Goal: Task Accomplishment & Management: Complete application form

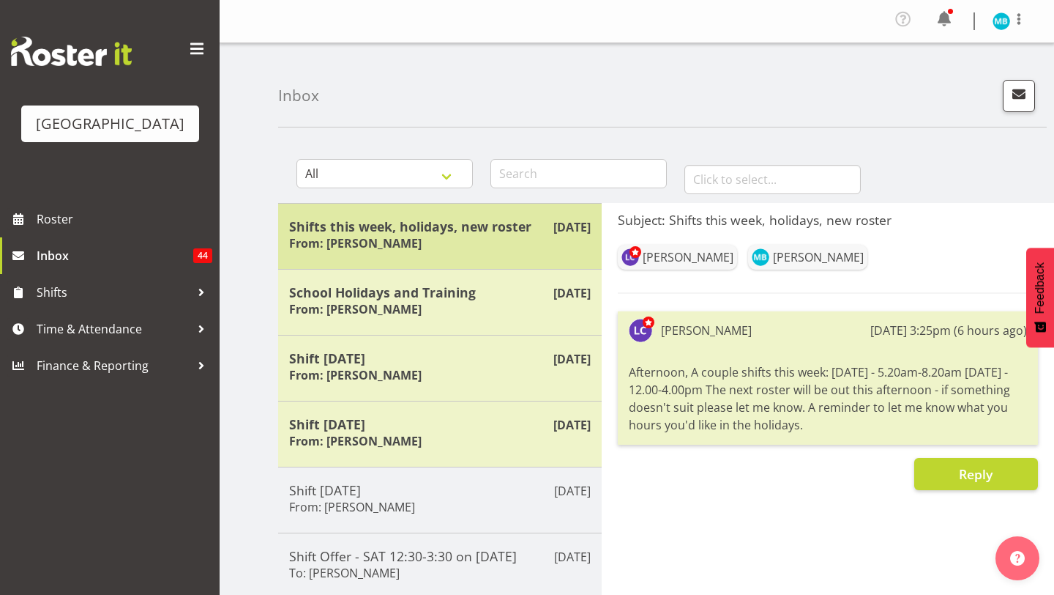
click at [415, 247] on div "Shifts this week, holidays, new roster From: [PERSON_NAME]" at bounding box center [440, 236] width 302 height 36
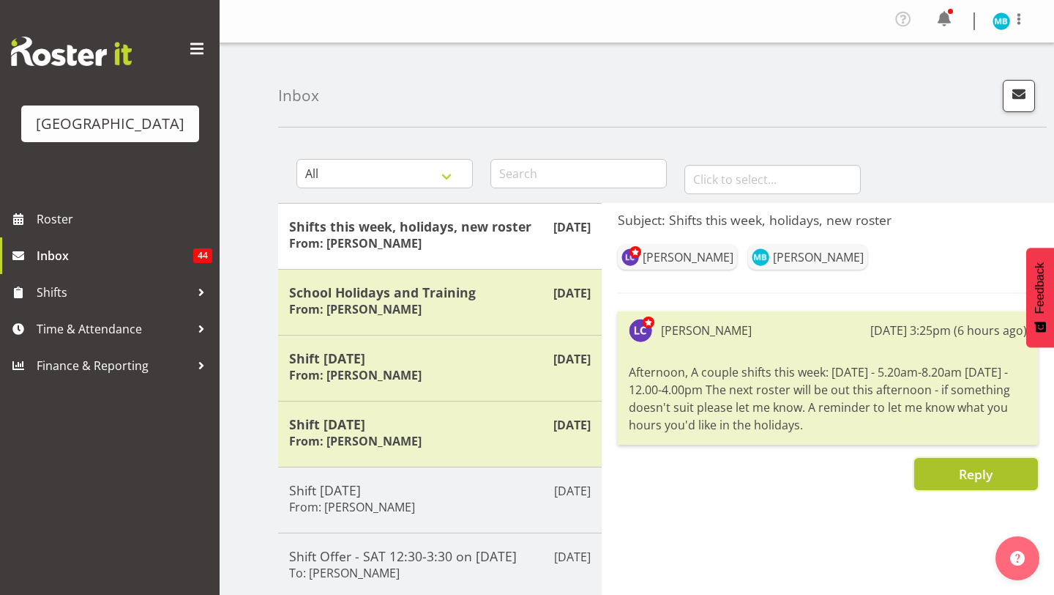
click at [954, 469] on button "Reply" at bounding box center [976, 474] width 124 height 32
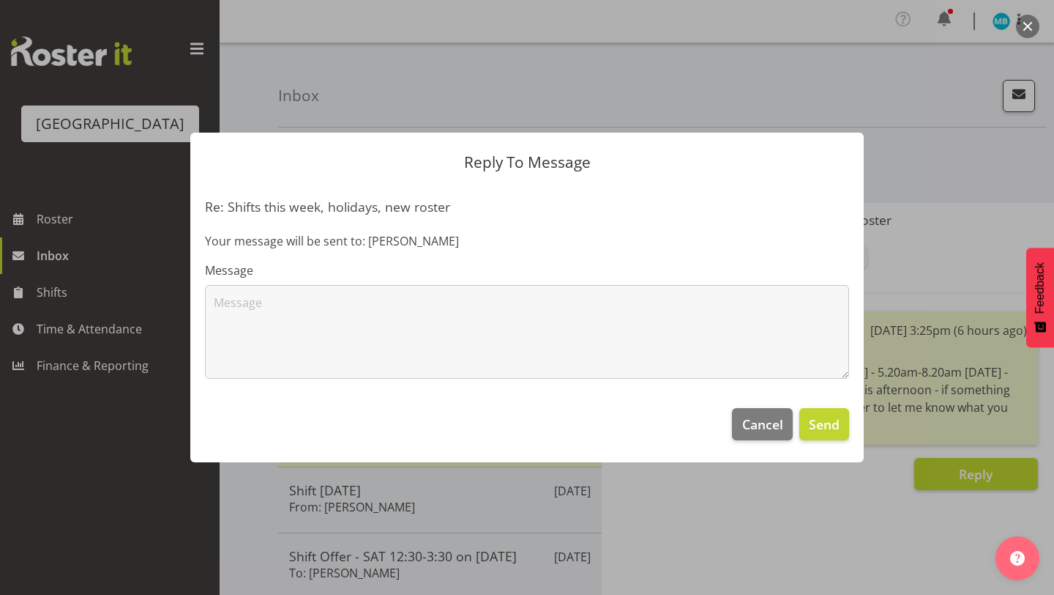
click at [630, 275] on label "Message" at bounding box center [527, 270] width 644 height 18
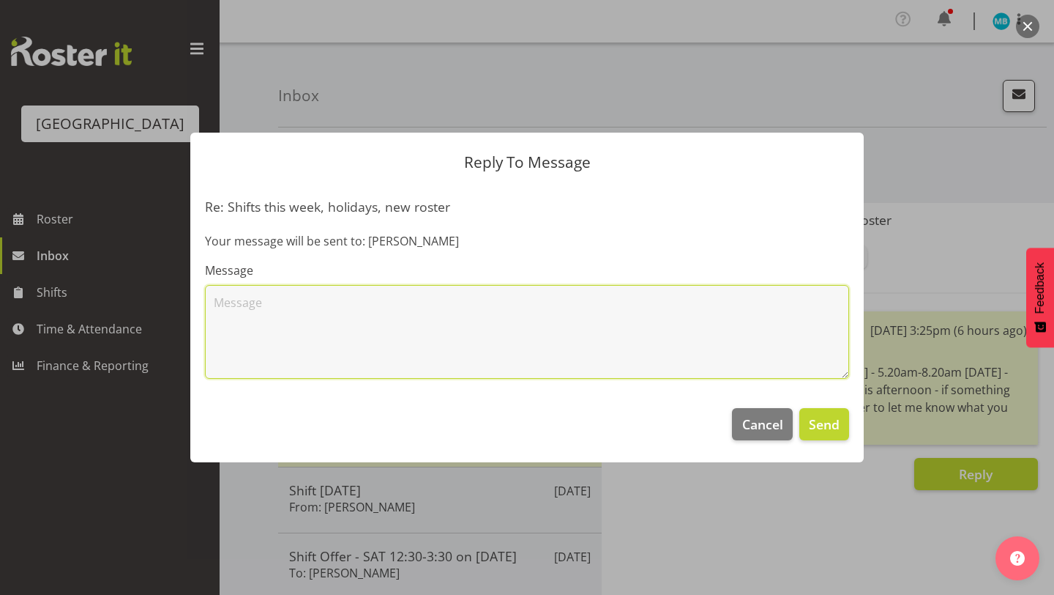
click at [628, 302] on textarea at bounding box center [527, 332] width 644 height 94
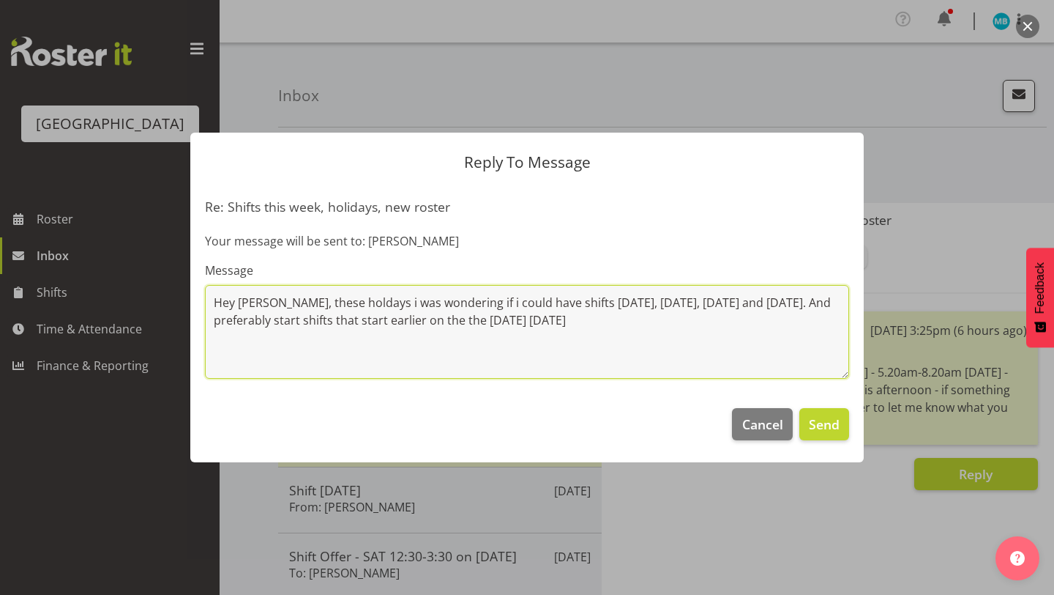
click at [327, 303] on textarea "Hey Laurie, these holdays i was wondering if i could have shifts on Monday, Tue…" at bounding box center [527, 332] width 644 height 94
click at [336, 302] on textarea "Hey Laurie, these holdays i was wondering if i could have shifts on Monday, Tue…" at bounding box center [527, 332] width 644 height 94
click at [640, 321] on textarea "Hey Laurie, these holidays i was wondering if i could have shifts on Monday, Tu…" at bounding box center [527, 332] width 644 height 94
click at [295, 327] on textarea "Hey Laurie, these holidays i was wondering if i could have shifts on Monday, Tu…" at bounding box center [527, 332] width 644 height 94
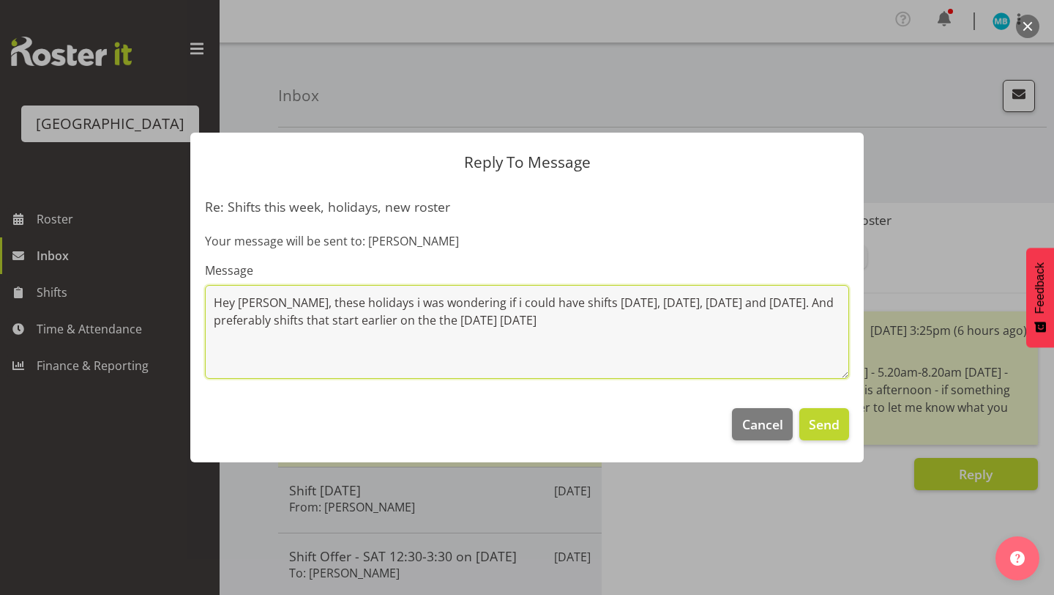
click at [565, 331] on textarea "Hey Laurie, these holidays i was wondering if i could have shifts on Monday, Tu…" at bounding box center [527, 332] width 644 height 94
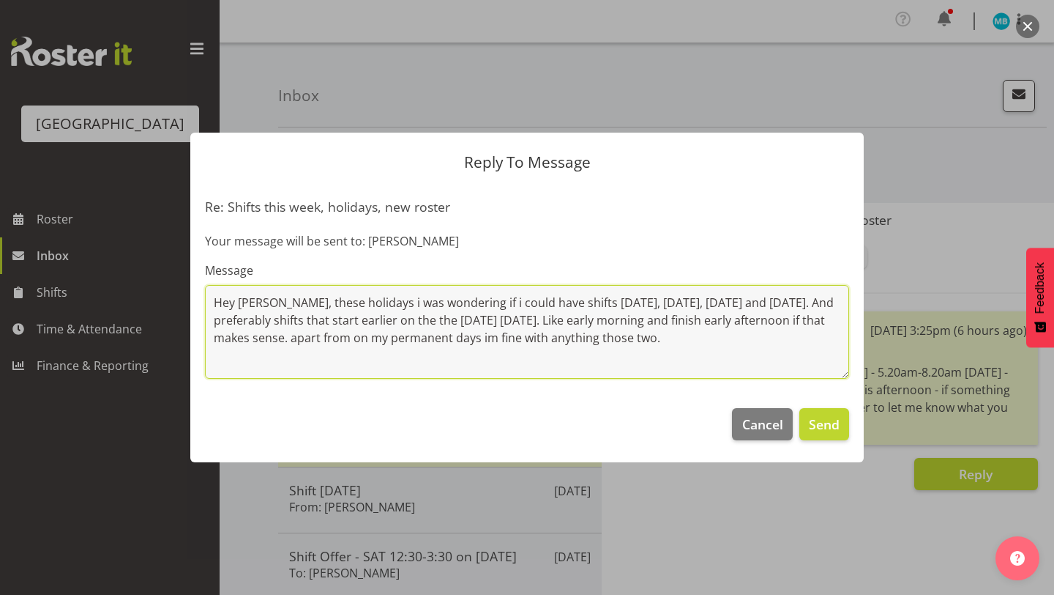
click at [488, 335] on textarea "Hey Laurie, these holidays i was wondering if i could have shifts on Monday, Tu…" at bounding box center [527, 332] width 644 height 94
click at [486, 341] on textarea "Hey Laurie, these holidays i was wondering if i could have shifts on Monday, Tu…" at bounding box center [527, 332] width 644 height 94
click at [300, 337] on textarea "Hey Laurie, these holidays i was wondering if i could have shifts on Monday, Tu…" at bounding box center [527, 332] width 644 height 94
click at [676, 335] on textarea "Hey Laurie, these holidays i was wondering if i could have shifts on Monday, Tu…" at bounding box center [527, 332] width 644 height 94
click at [479, 337] on textarea "Hey Laurie, these holidays i was wondering if i could have shifts on Monday, Tu…" at bounding box center [527, 332] width 644 height 94
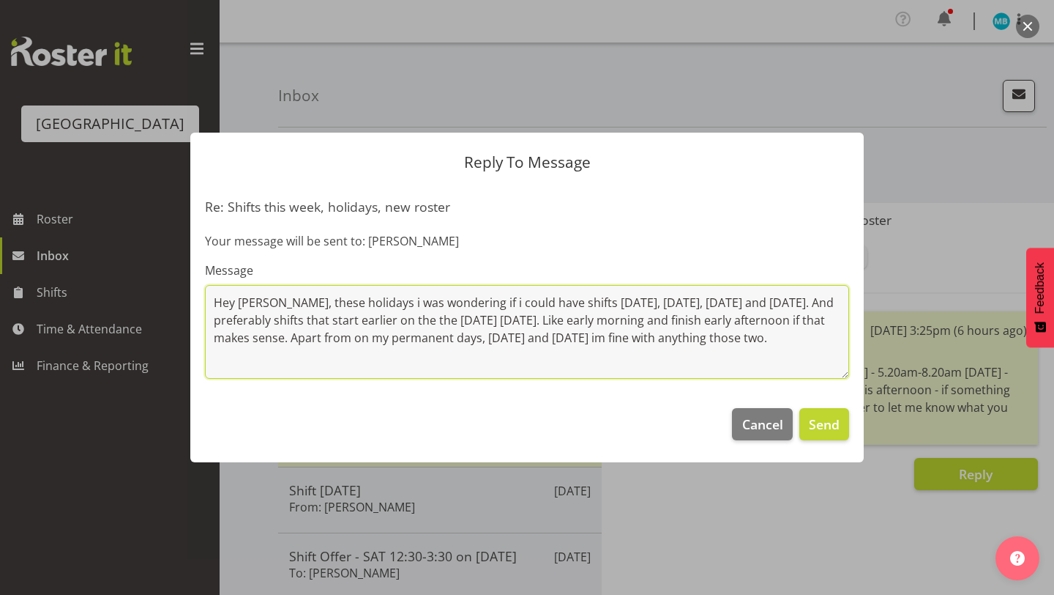
click at [718, 338] on textarea "Hey Laurie, these holidays i was wondering if i could have shifts on Monday, Tu…" at bounding box center [527, 332] width 644 height 94
click at [709, 334] on textarea "Hey Laurie, these holidays i was wondering if i could have shifts on Monday, Tu…" at bounding box center [527, 332] width 644 height 94
drag, startPoint x: 378, startPoint y: 349, endPoint x: 276, endPoint y: 348, distance: 101.8
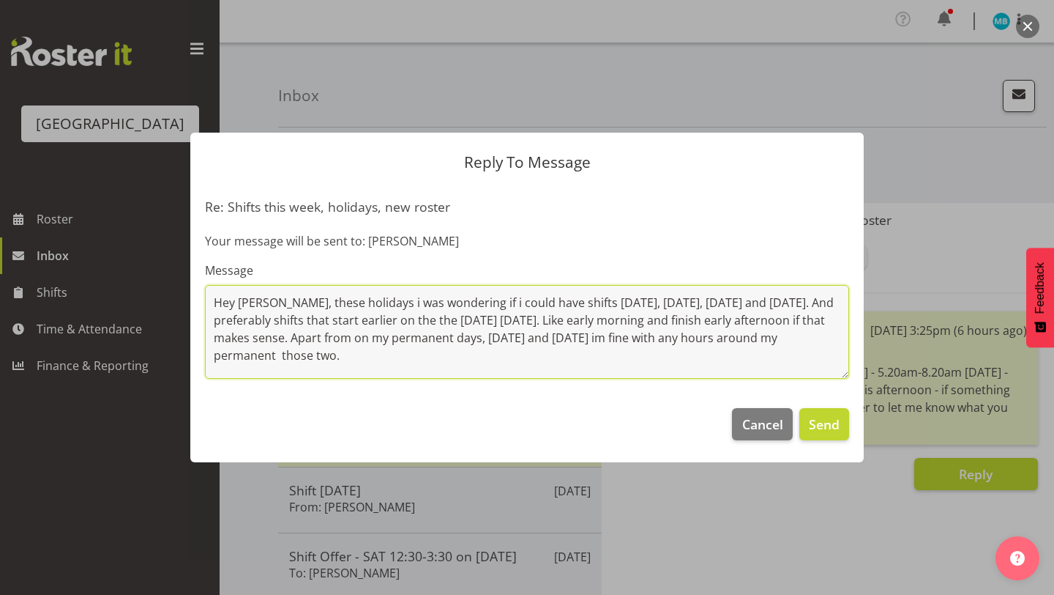
click at [276, 348] on textarea "Hey Laurie, these holidays i was wondering if i could have shifts on Monday, Tu…" at bounding box center [527, 332] width 644 height 94
click at [506, 318] on textarea "Hey Laurie, these holidays i was wondering if i could have shifts on Monday, Tu…" at bounding box center [527, 332] width 644 height 94
click at [679, 318] on textarea "Hey Laurie, these holidays i was wondering if i could have shifts on Monday, Tu…" at bounding box center [527, 332] width 644 height 94
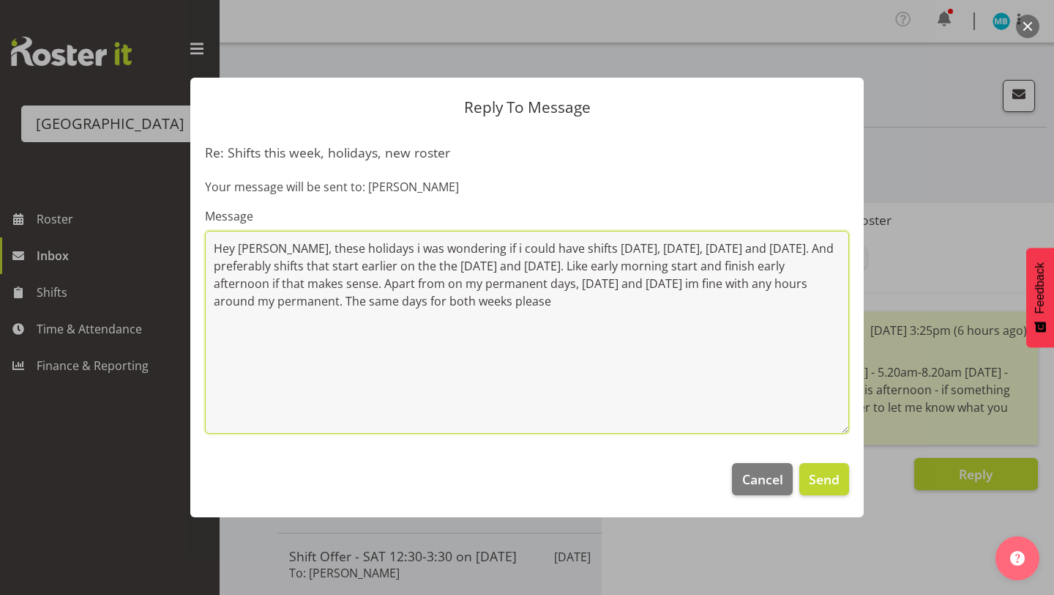
drag, startPoint x: 843, startPoint y: 374, endPoint x: 818, endPoint y: 101, distance: 274.3
click at [818, 101] on div "Reply To Message Re: Shifts this week, holidays, new roster Your message will b…" at bounding box center [527, 297] width 703 height 513
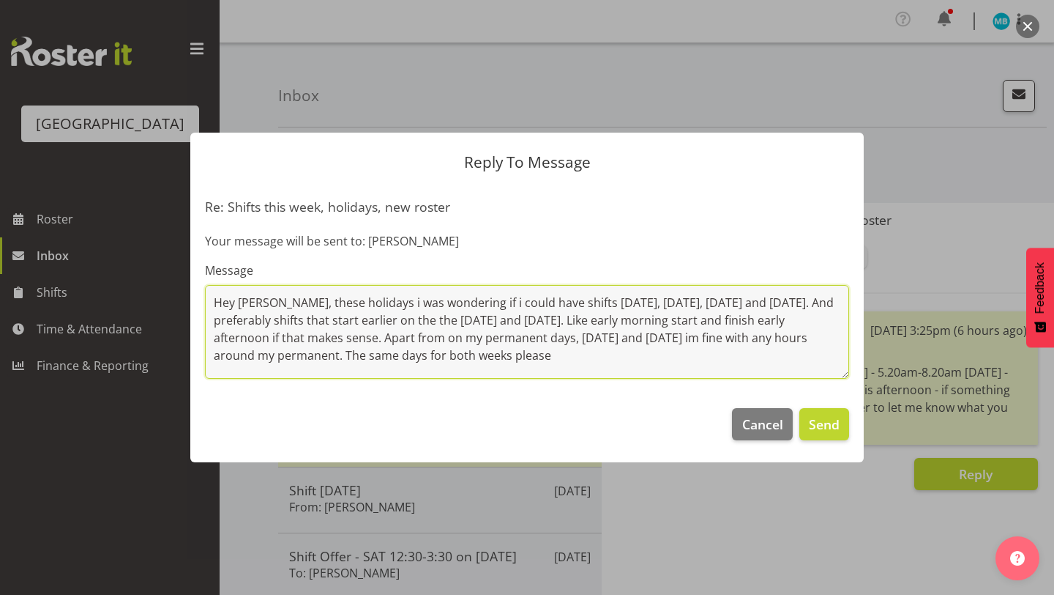
type textarea "Hey Laurie, these holidays i was wondering if i could have shifts on Monday, Tu…"
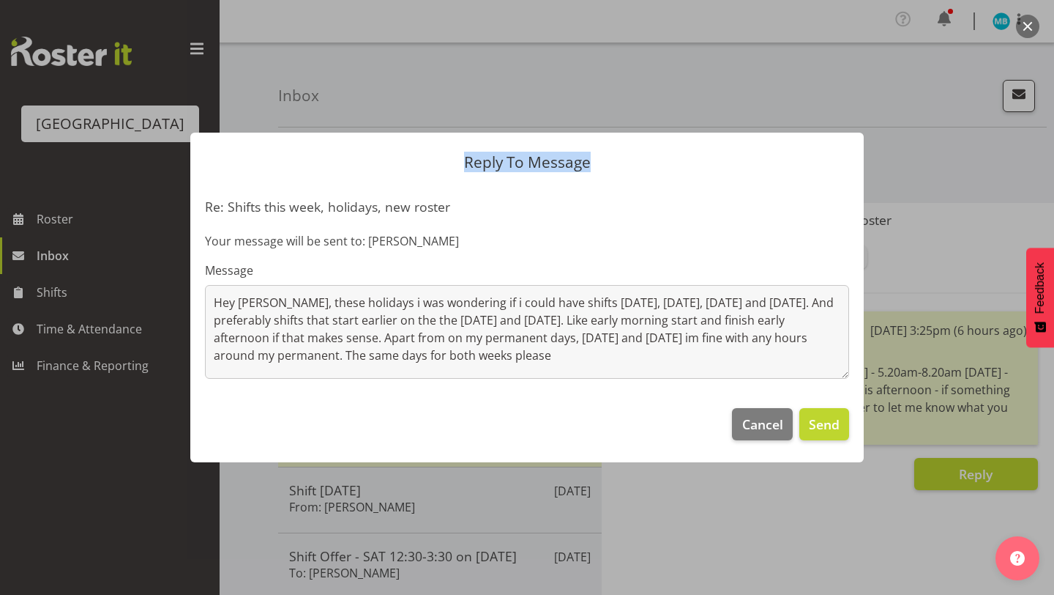
drag, startPoint x: 830, startPoint y: 175, endPoint x: 830, endPoint y: 119, distance: 55.6
click at [830, 119] on div "Reply To Message Re: Shifts this week, holidays, new roster Your message will b…" at bounding box center [527, 297] width 703 height 403
click at [828, 428] on span "Send" at bounding box center [824, 423] width 31 height 19
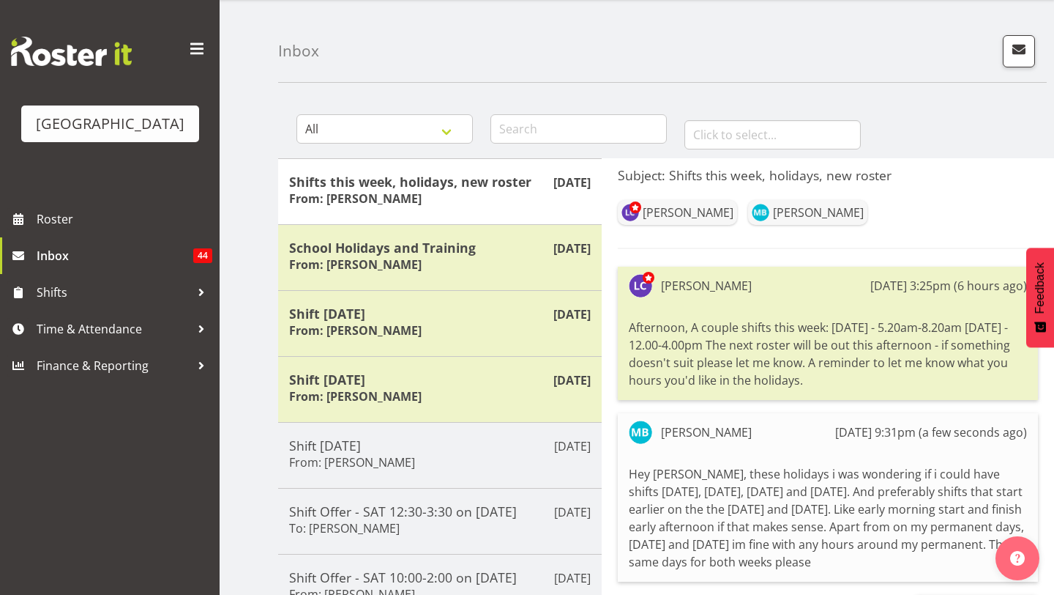
scroll to position [44, 0]
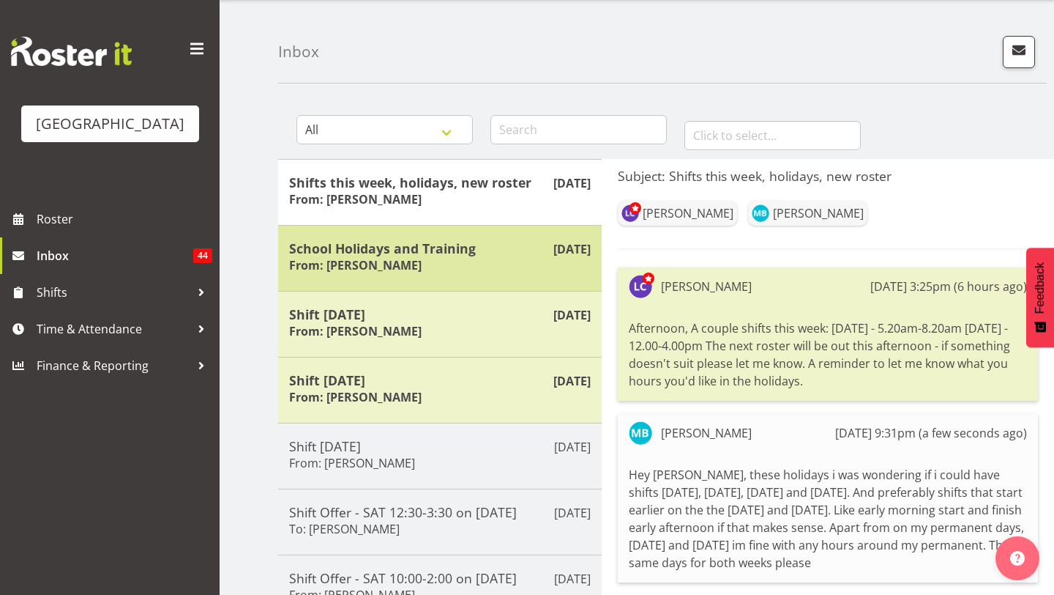
click at [580, 258] on div "School Holidays and Training From: Laurie Cook" at bounding box center [440, 258] width 302 height 36
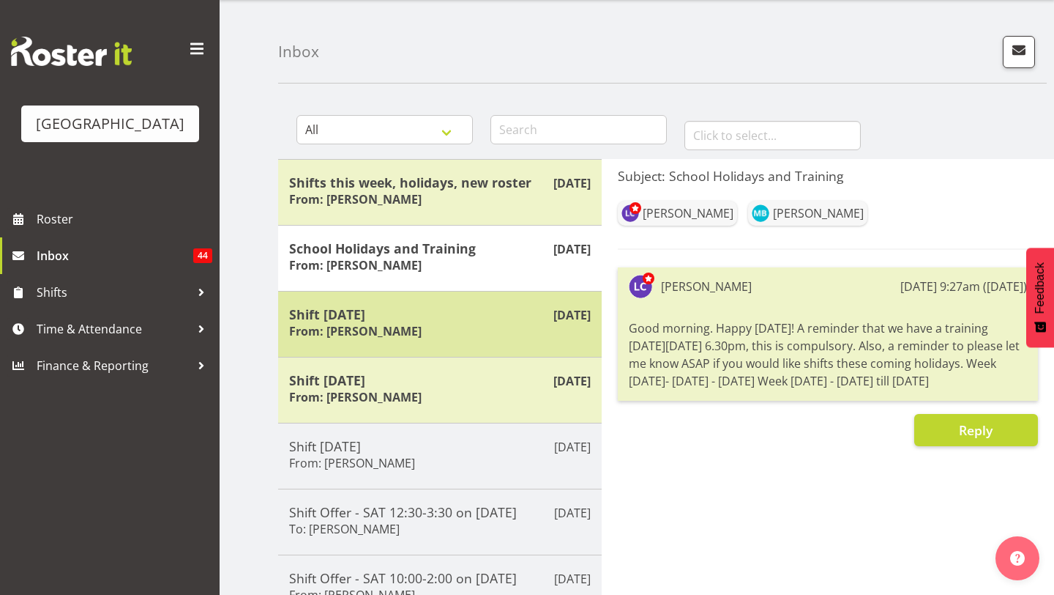
click at [485, 338] on div "Shift today From: Thomas Meulenbroek" at bounding box center [440, 324] width 302 height 36
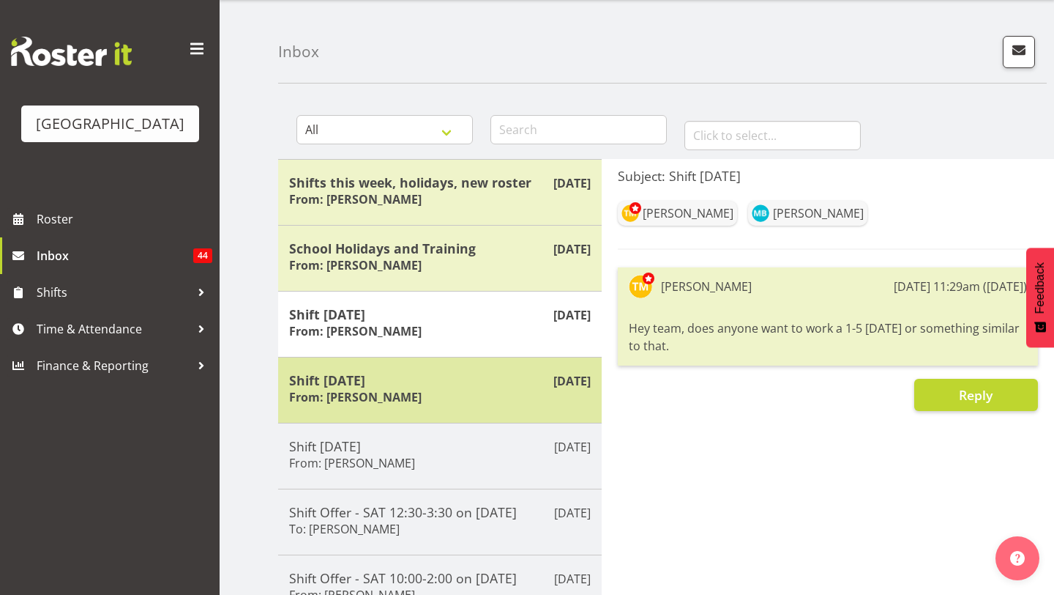
click at [478, 375] on h5 "Shift tomorrow" at bounding box center [440, 380] width 302 height 16
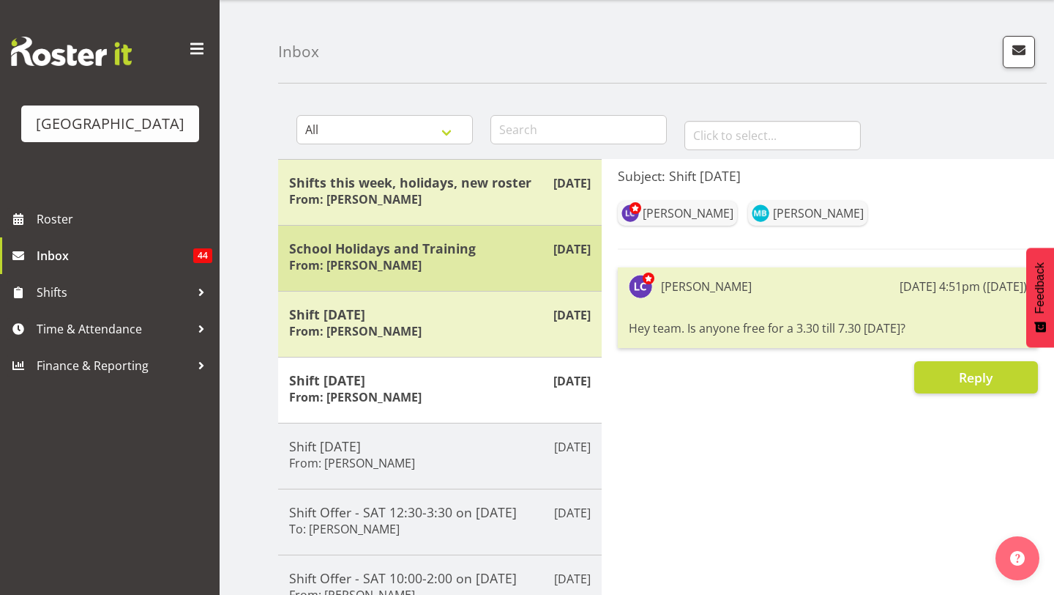
click at [494, 226] on div "Aug 31st School Holidays and Training From: Laurie Cook" at bounding box center [440, 258] width 324 height 66
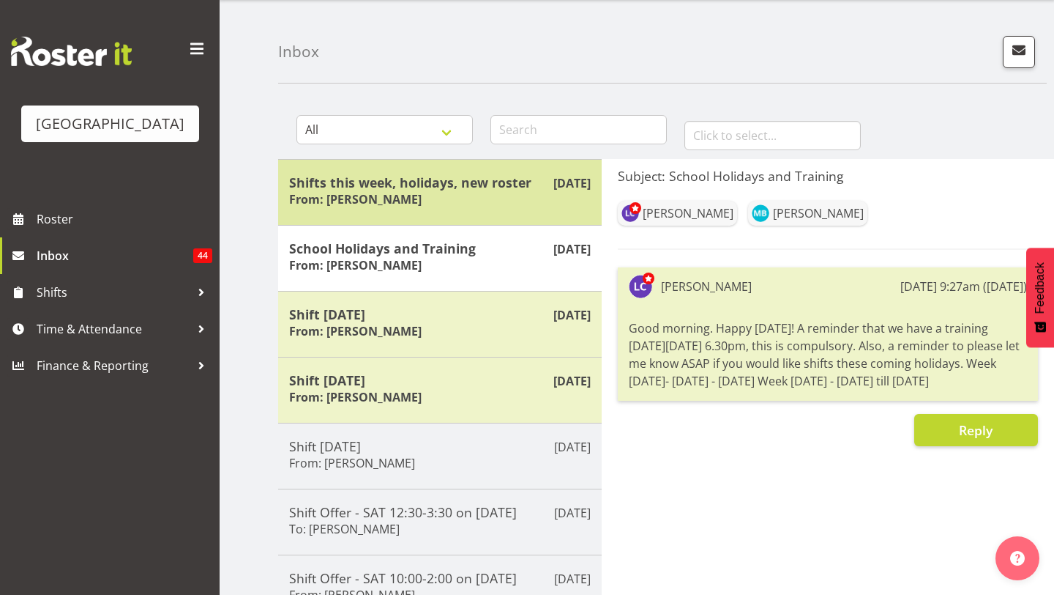
click at [505, 198] on div "Shifts this week, holidays, new roster From: Laurie Cook" at bounding box center [440, 192] width 302 height 36
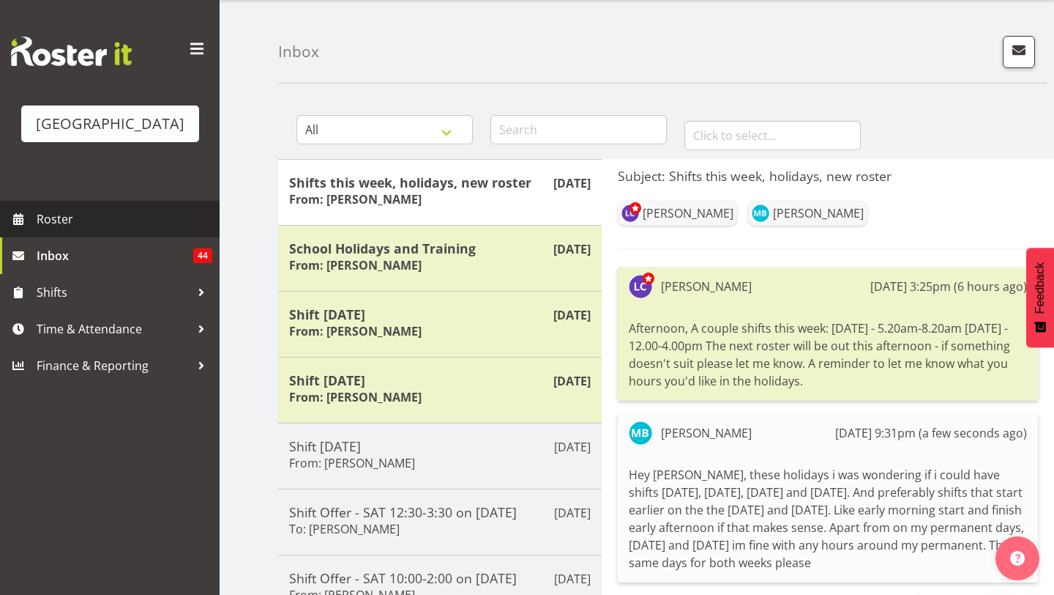
click at [105, 222] on span "Roster" at bounding box center [125, 219] width 176 height 22
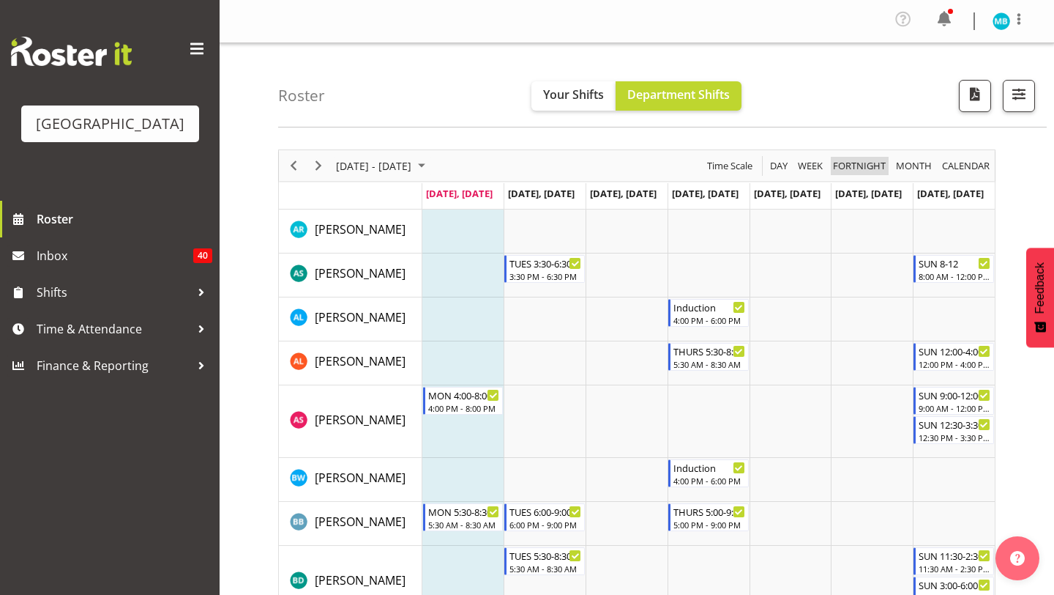
click at [854, 172] on span "Fortnight" at bounding box center [860, 166] width 56 height 18
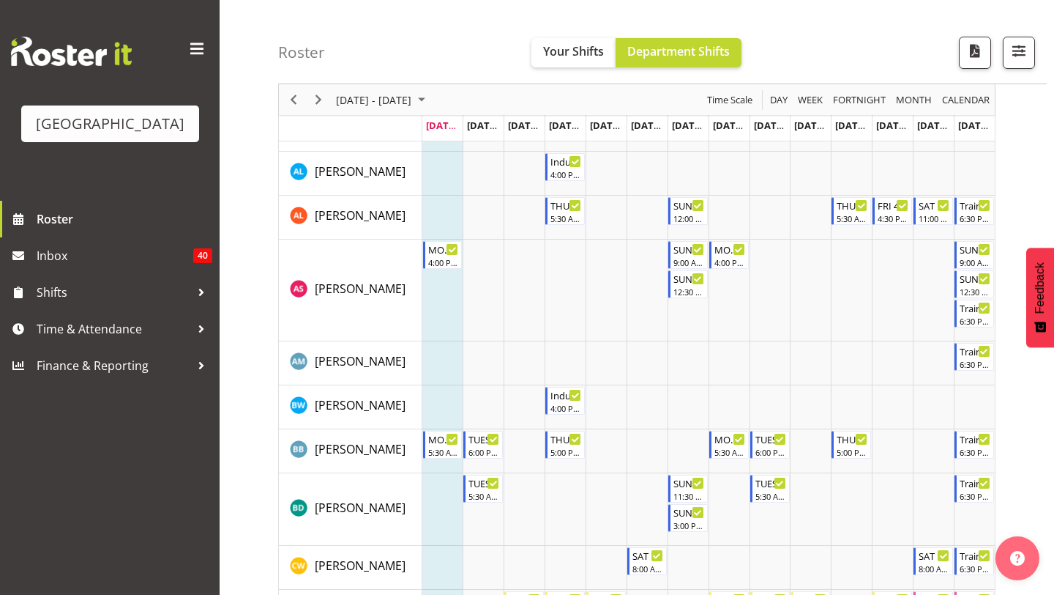
scroll to position [182, 0]
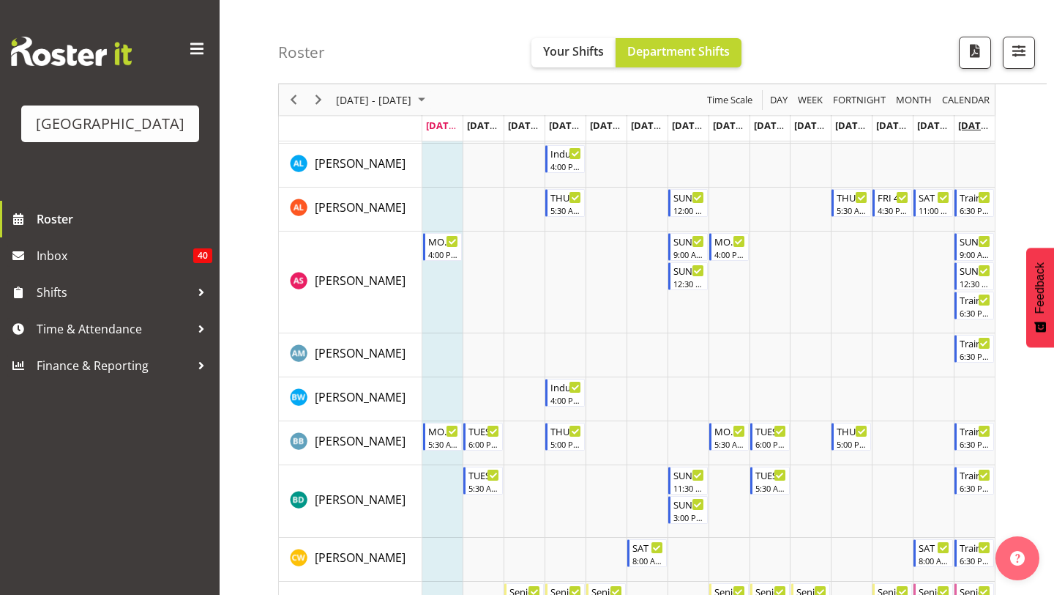
click at [969, 127] on span "Sep 14, Sunday" at bounding box center [991, 125] width 67 height 13
click at [973, 123] on span "Sep 14, Sunday" at bounding box center [991, 125] width 67 height 13
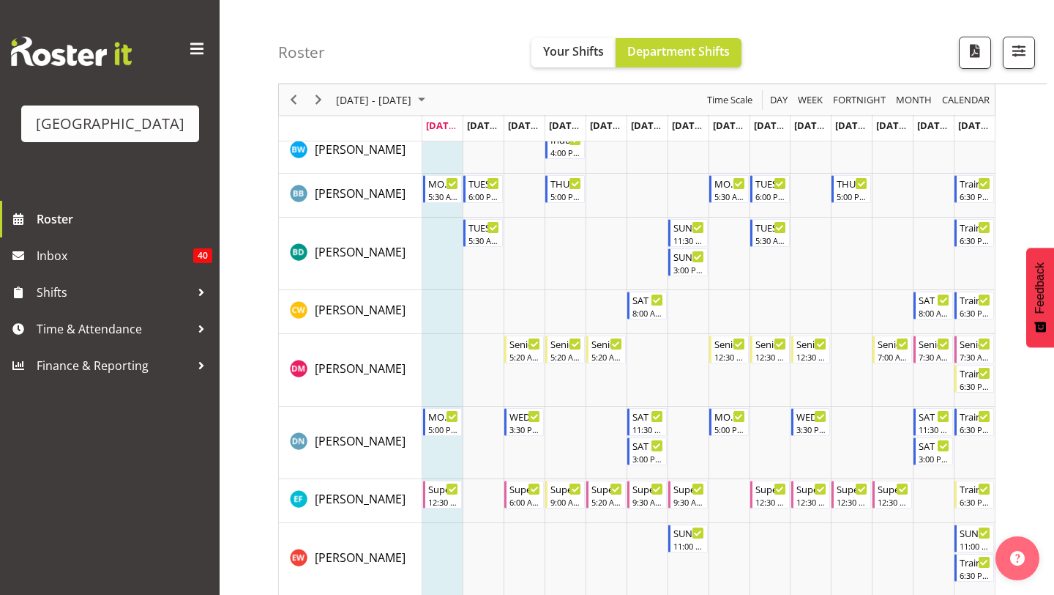
scroll to position [0, 0]
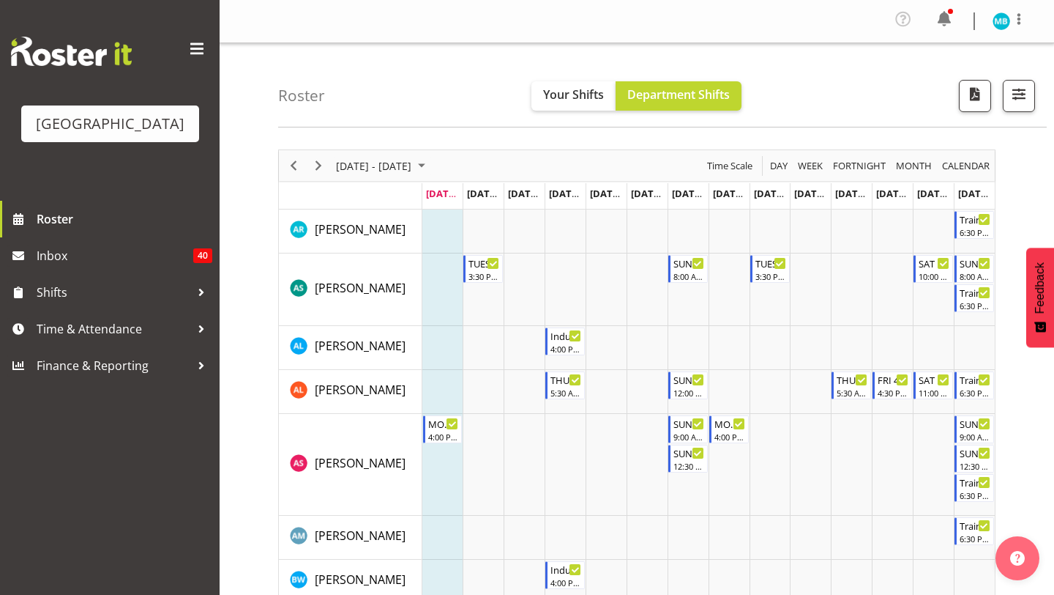
click at [950, 13] on div at bounding box center [950, 11] width 5 height 5
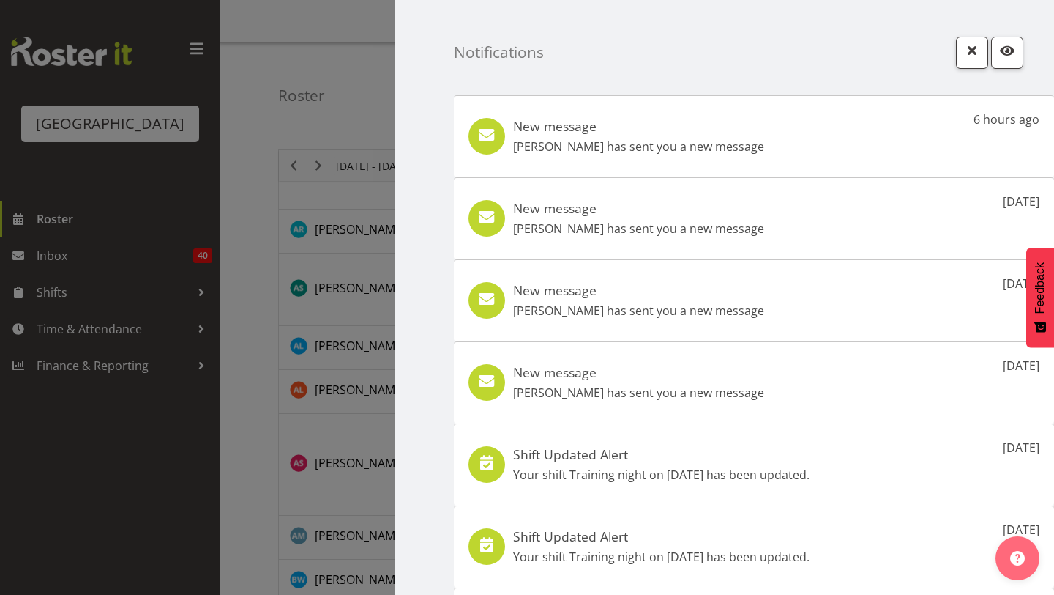
click at [351, 106] on div at bounding box center [527, 297] width 1054 height 595
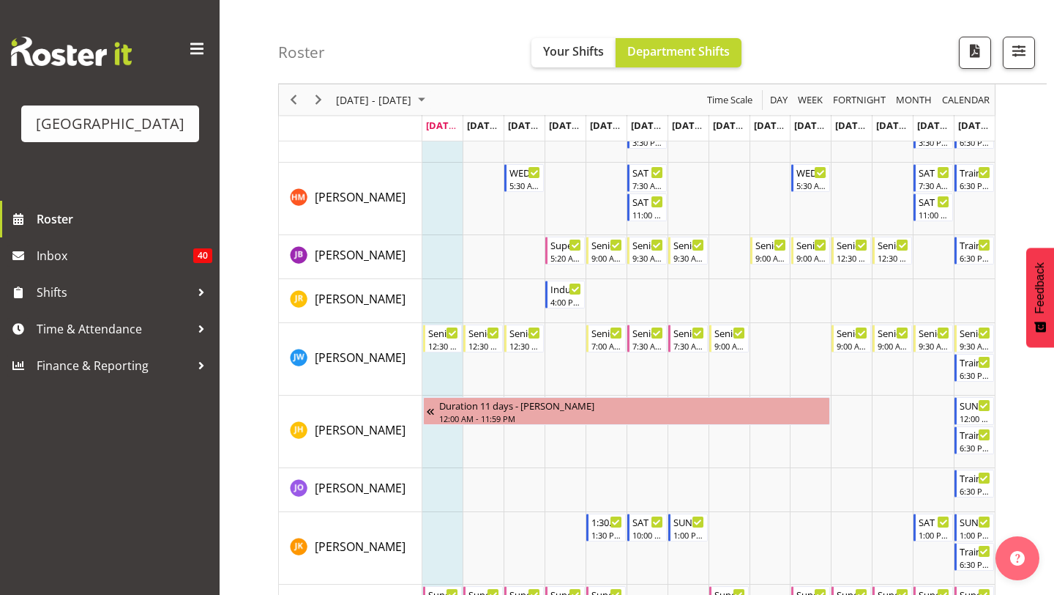
scroll to position [905, 0]
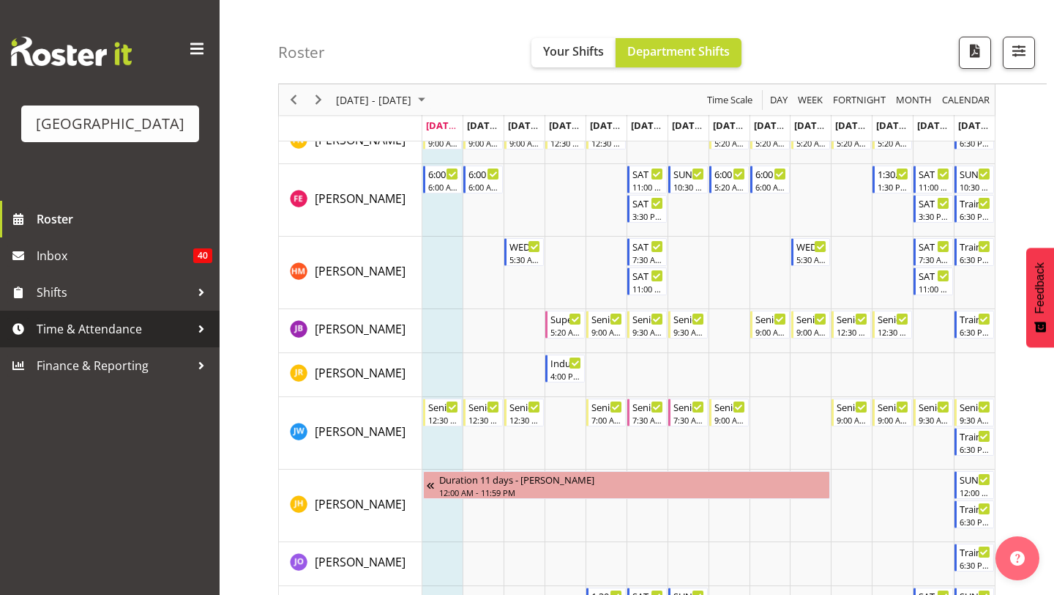
click at [92, 327] on span "Time & Attendance" at bounding box center [114, 329] width 154 height 22
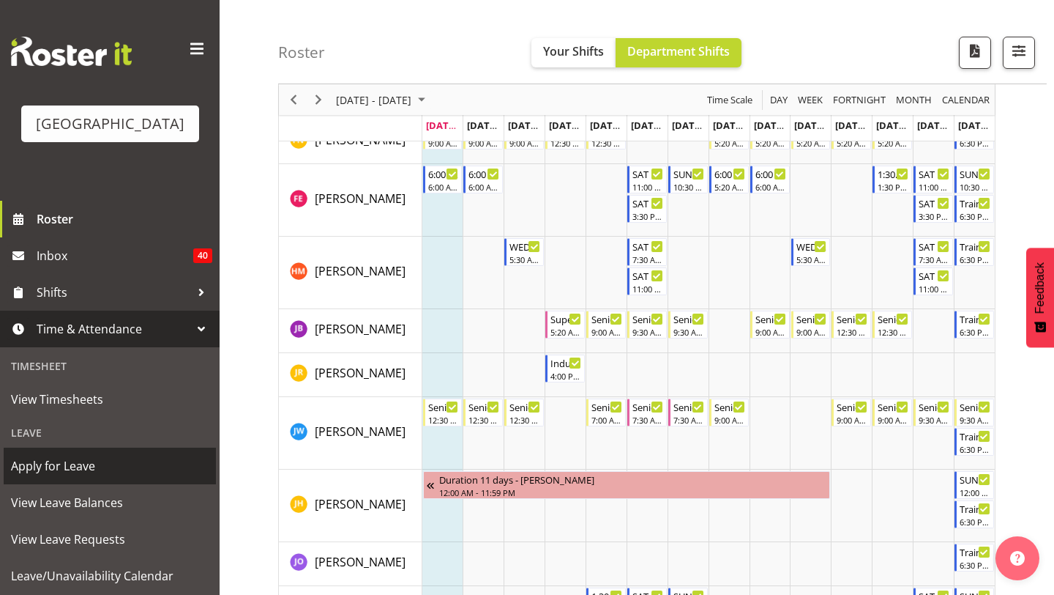
click at [70, 471] on span "Apply for Leave" at bounding box center [110, 466] width 198 height 22
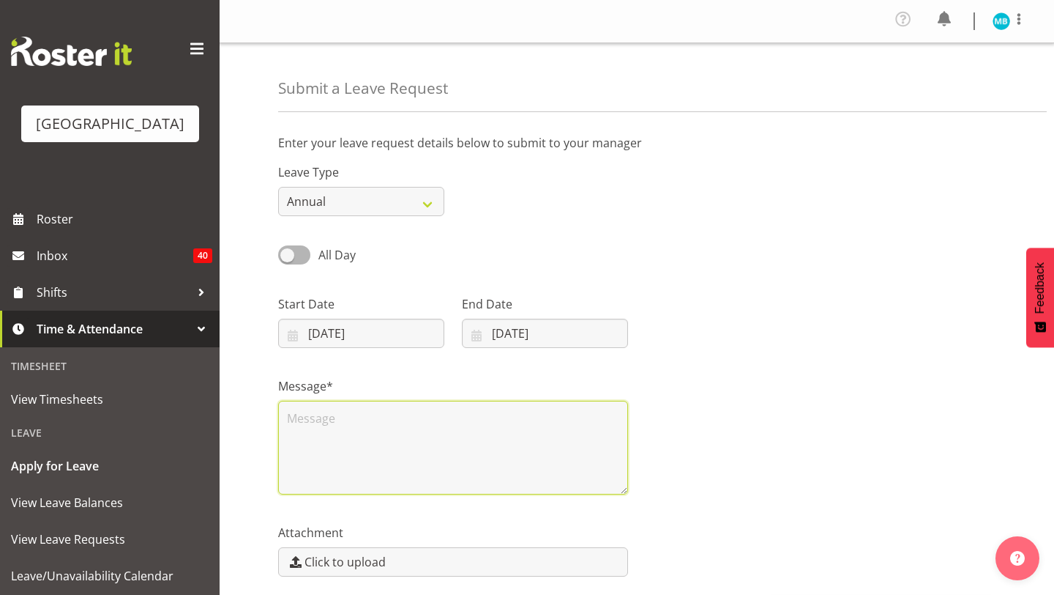
click at [365, 469] on textarea at bounding box center [453, 447] width 350 height 94
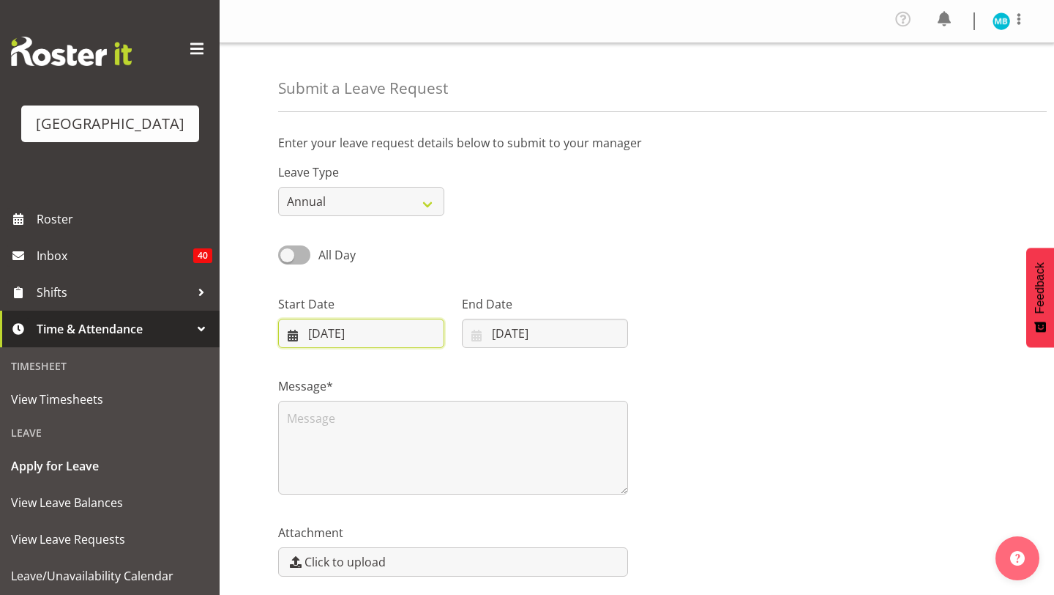
click at [356, 334] on input "01/09/2025" at bounding box center [361, 332] width 166 height 29
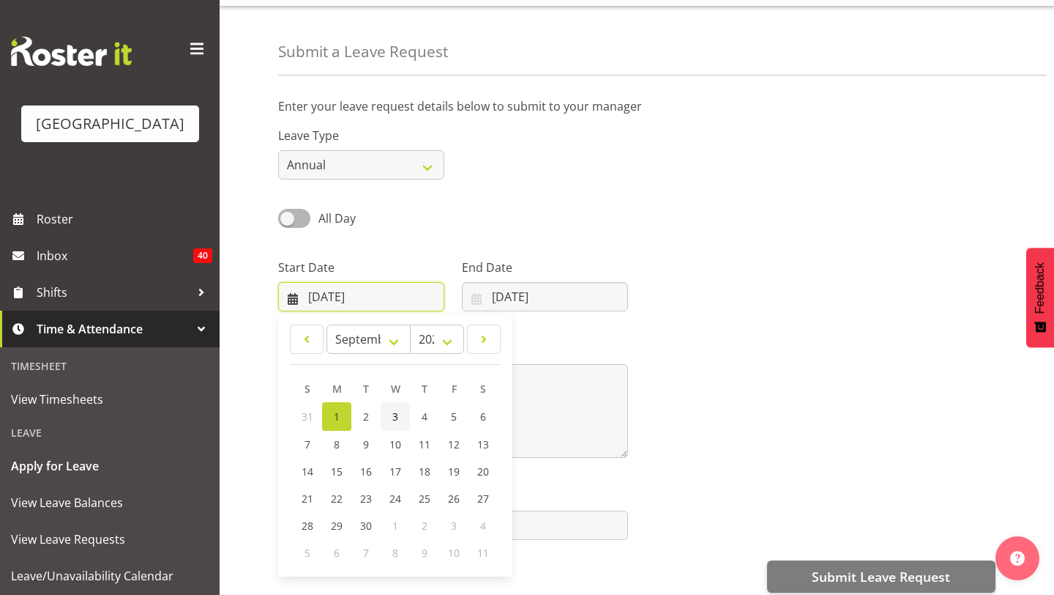
scroll to position [39, 0]
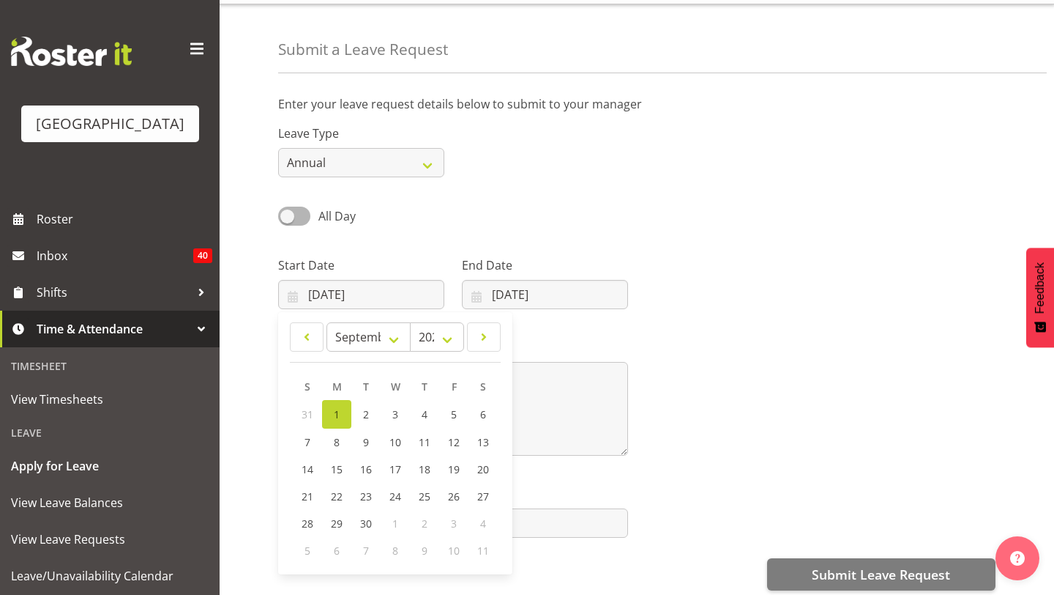
click at [487, 321] on div "January February March April May June July August September October November De…" at bounding box center [395, 443] width 234 height 250
click at [487, 332] on span at bounding box center [484, 337] width 15 height 18
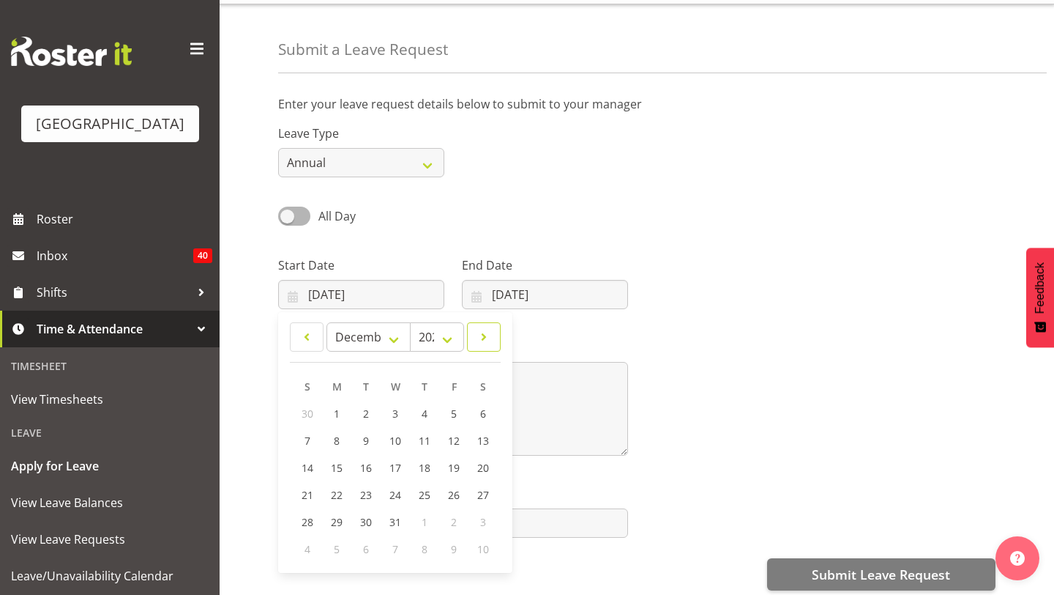
select select "0"
select select "2026"
click at [303, 336] on span at bounding box center [306, 337] width 15 height 18
select select "11"
select select "2025"
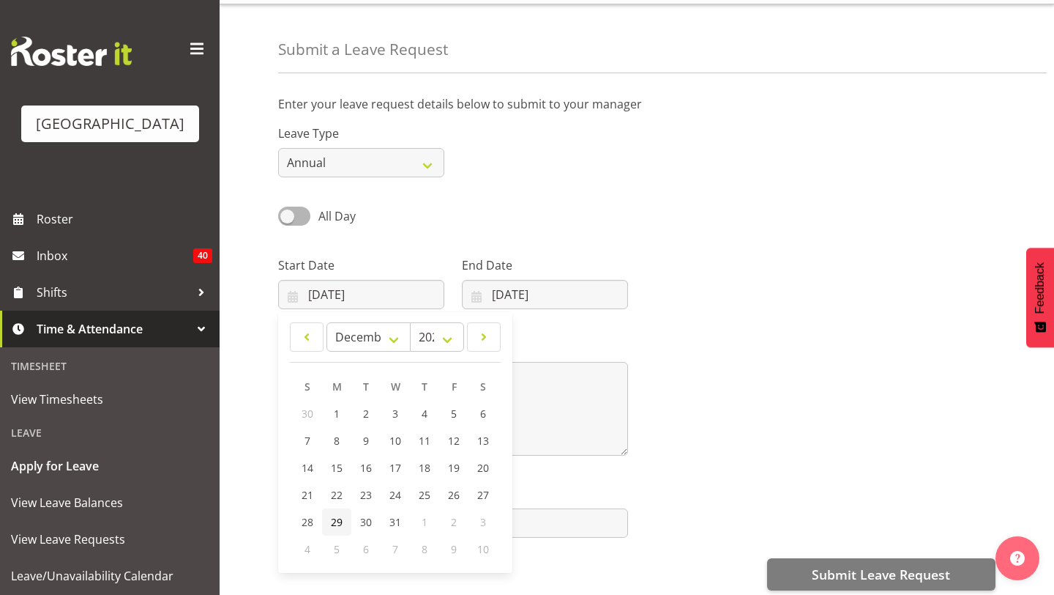
click at [347, 515] on link "29" at bounding box center [336, 521] width 29 height 27
type input "29/12/2025"
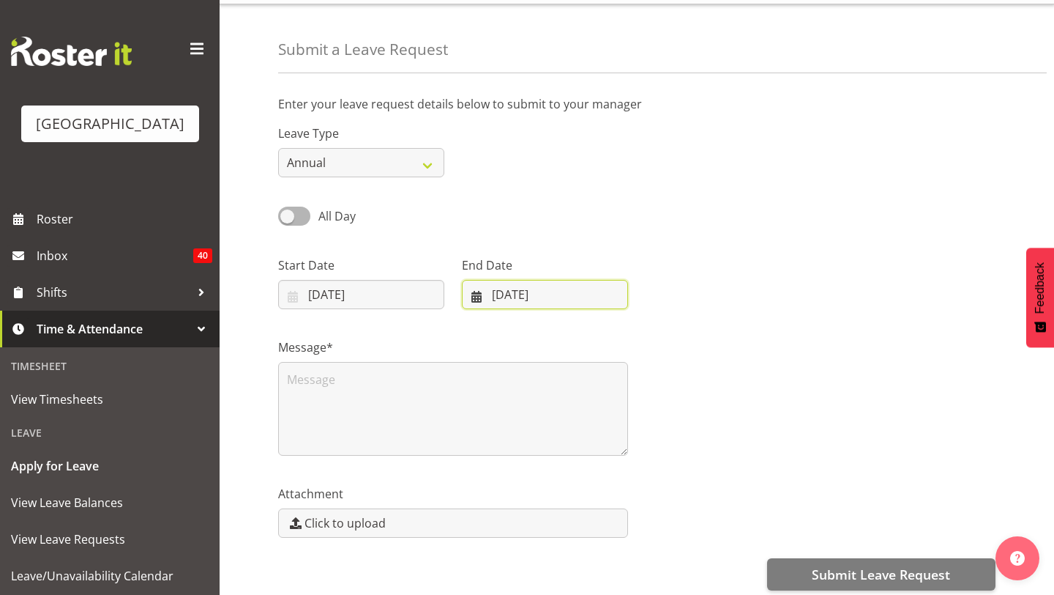
click at [586, 291] on input "[DATE]" at bounding box center [545, 294] width 166 height 29
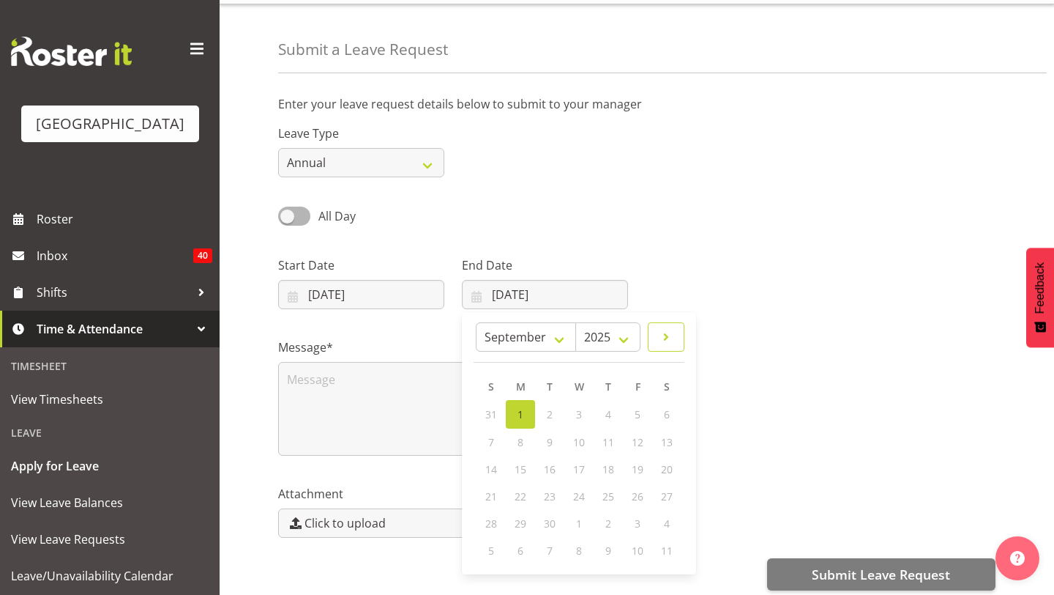
click at [677, 324] on link at bounding box center [666, 336] width 37 height 29
click at [677, 332] on link at bounding box center [666, 336] width 37 height 29
select select "0"
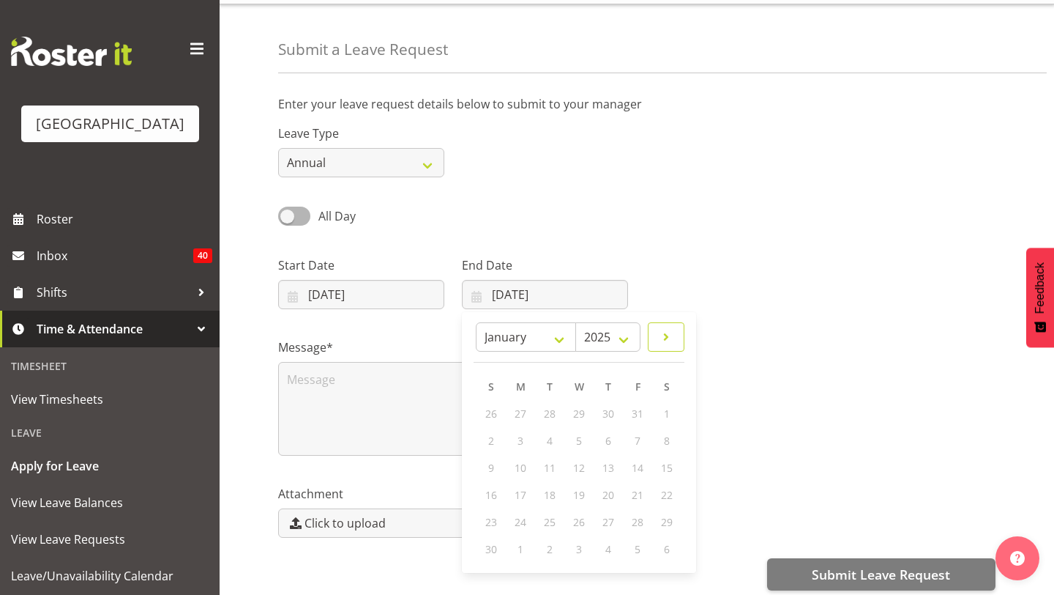
select select "2026"
click at [677, 332] on link at bounding box center [668, 336] width 34 height 29
click at [484, 337] on span at bounding box center [490, 337] width 15 height 18
select select "0"
click at [501, 446] on link "4" at bounding box center [491, 440] width 29 height 27
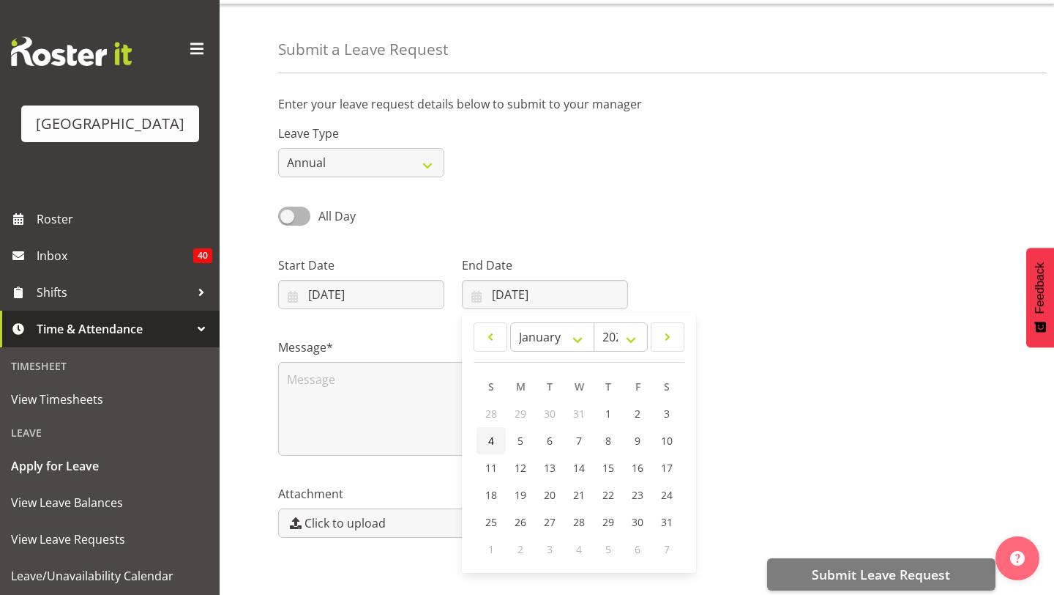
type input "04/01/2026"
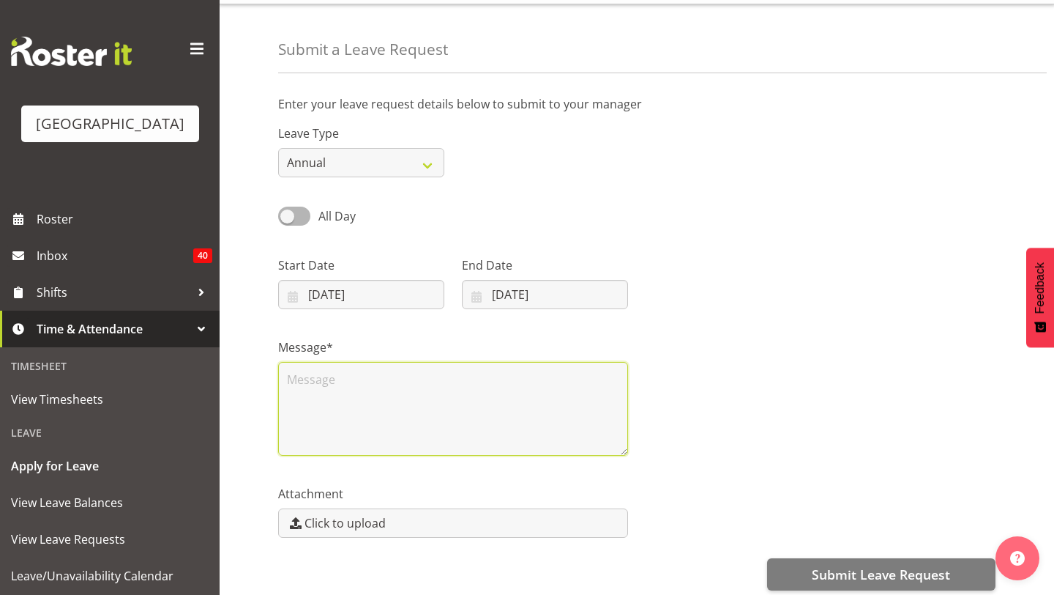
click at [501, 386] on textarea at bounding box center [453, 409] width 350 height 94
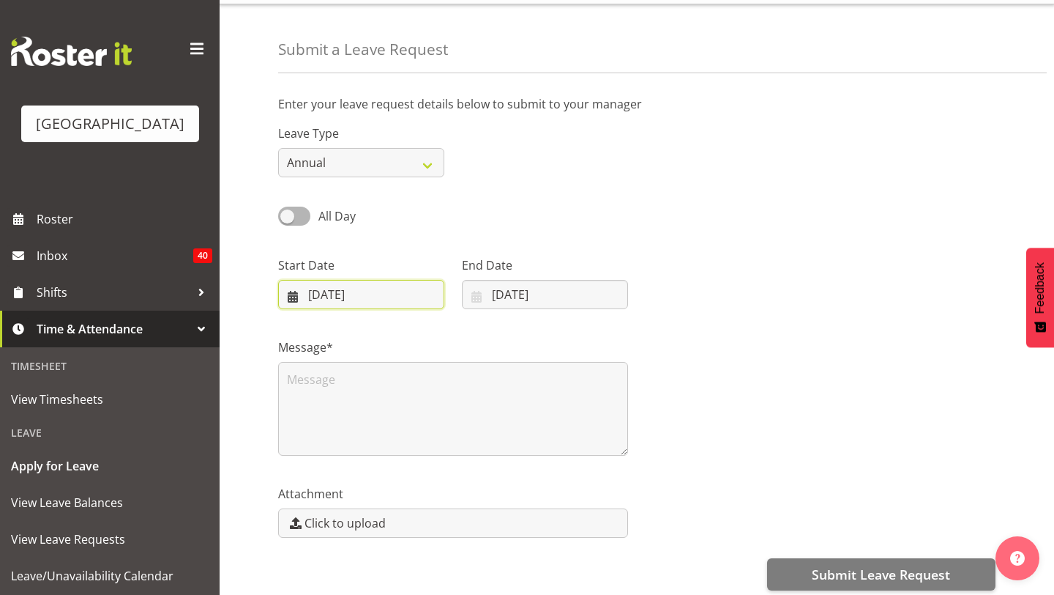
click at [379, 291] on input "29/12/2025" at bounding box center [361, 294] width 166 height 29
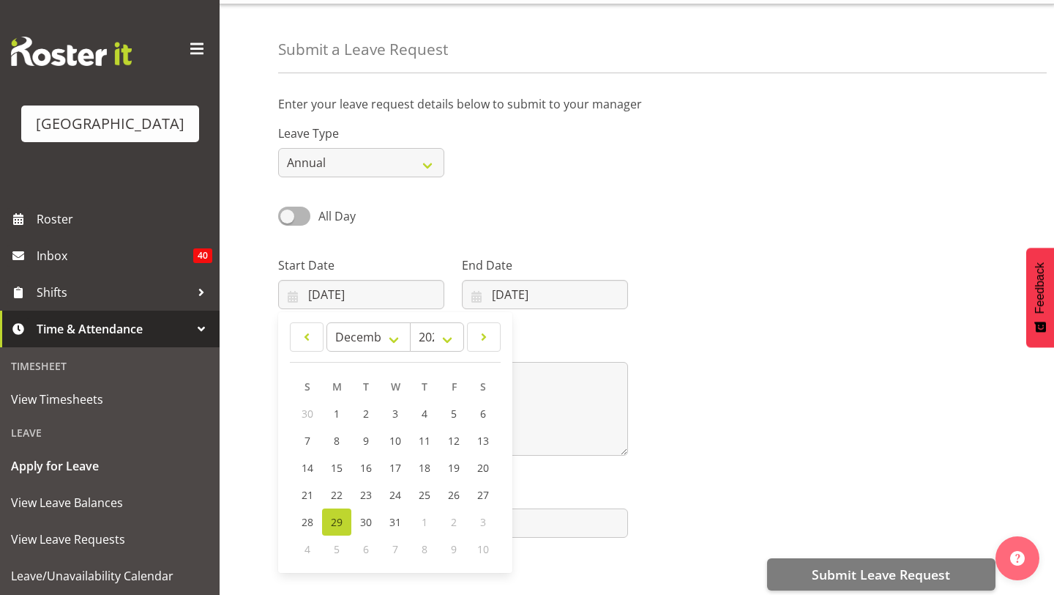
click at [359, 201] on div "All Day" at bounding box center [361, 211] width 184 height 50
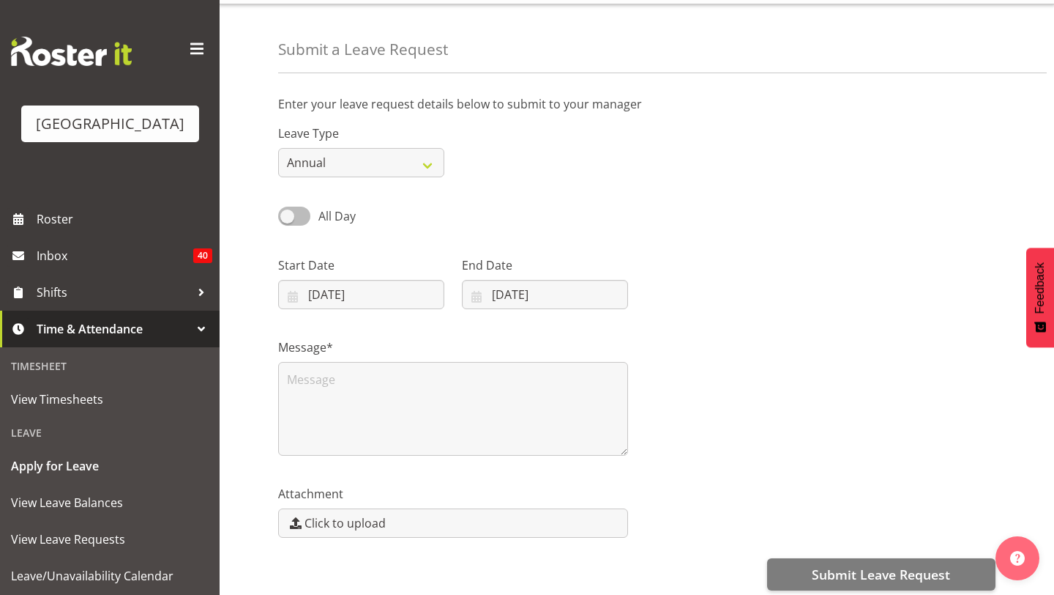
click at [294, 218] on span at bounding box center [294, 215] width 32 height 18
click at [288, 218] on input "All Day" at bounding box center [283, 216] width 10 height 10
checkbox input "true"
type input "01/09/2025"
click at [294, 218] on span at bounding box center [294, 215] width 32 height 18
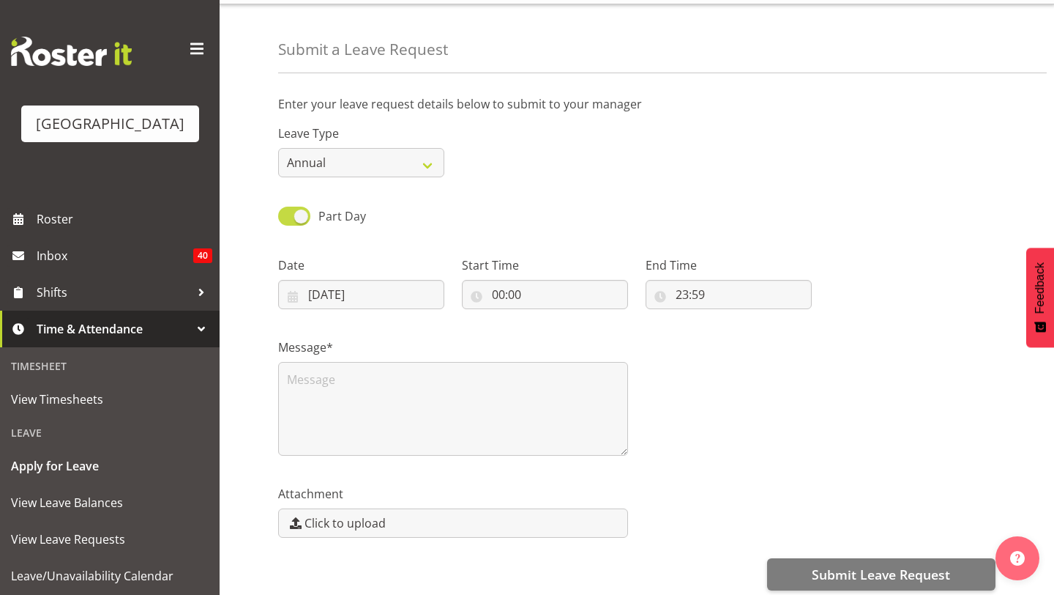
click at [288, 218] on input "Part Day" at bounding box center [283, 216] width 10 height 10
checkbox input "false"
type input "29/12/2025"
select select "11"
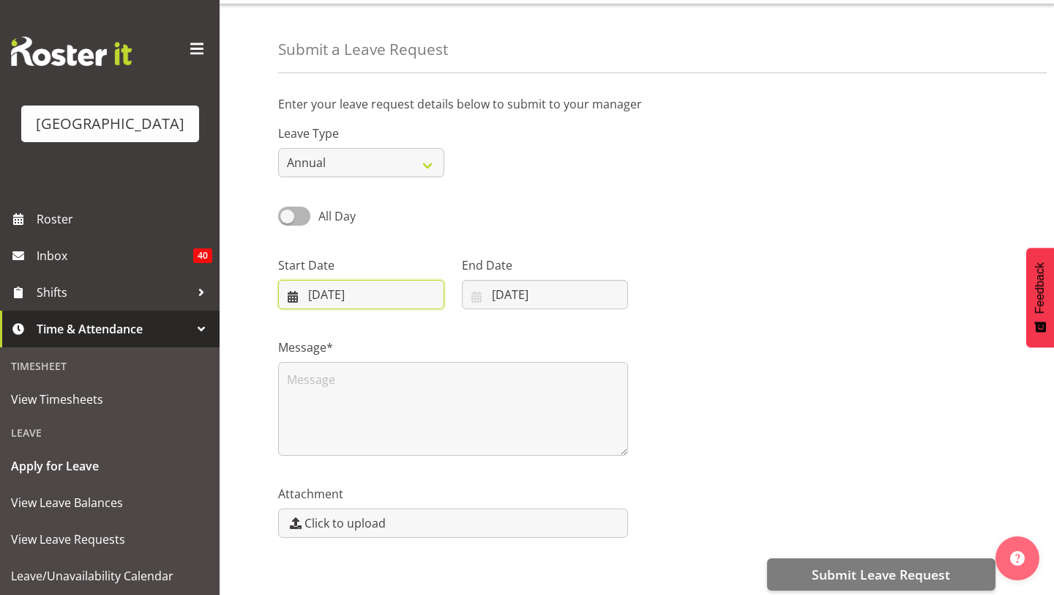
click at [376, 283] on input "29/12/2025" at bounding box center [361, 294] width 166 height 29
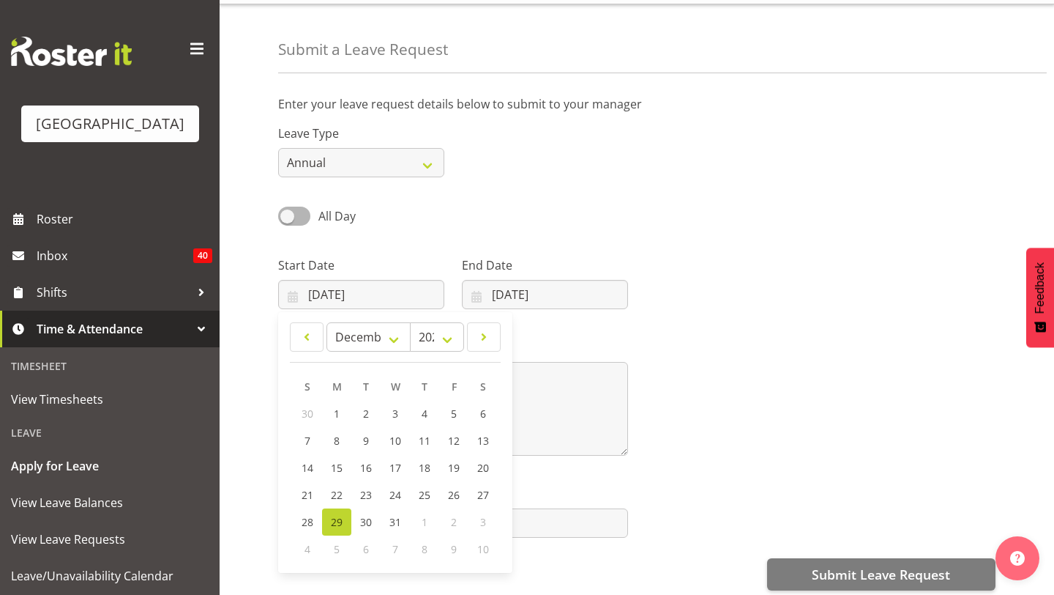
click at [572, 340] on label "Message*" at bounding box center [453, 347] width 350 height 18
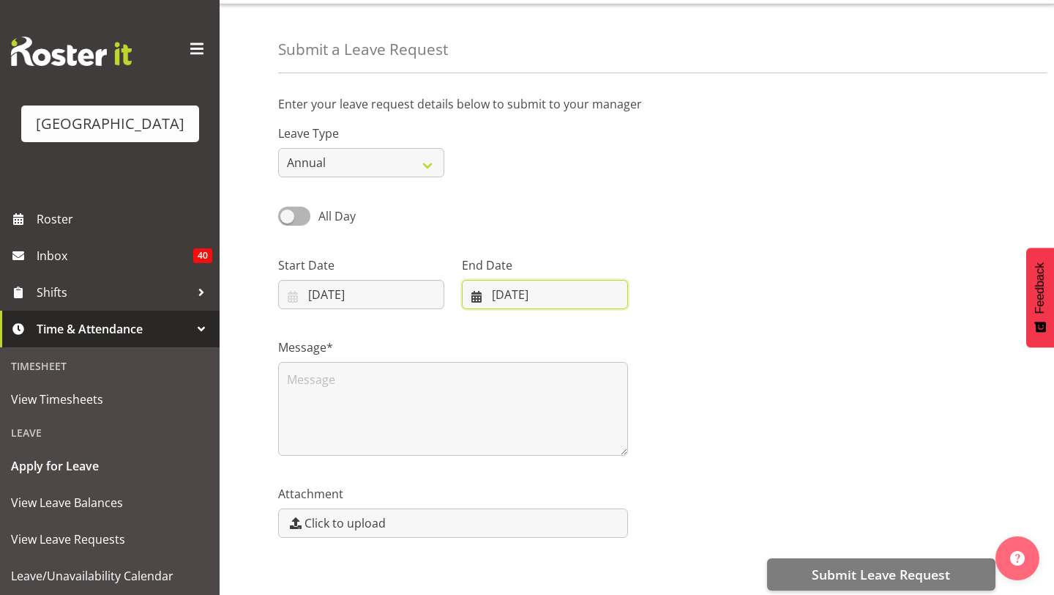
click at [500, 283] on input "04/01/2026" at bounding box center [545, 294] width 166 height 29
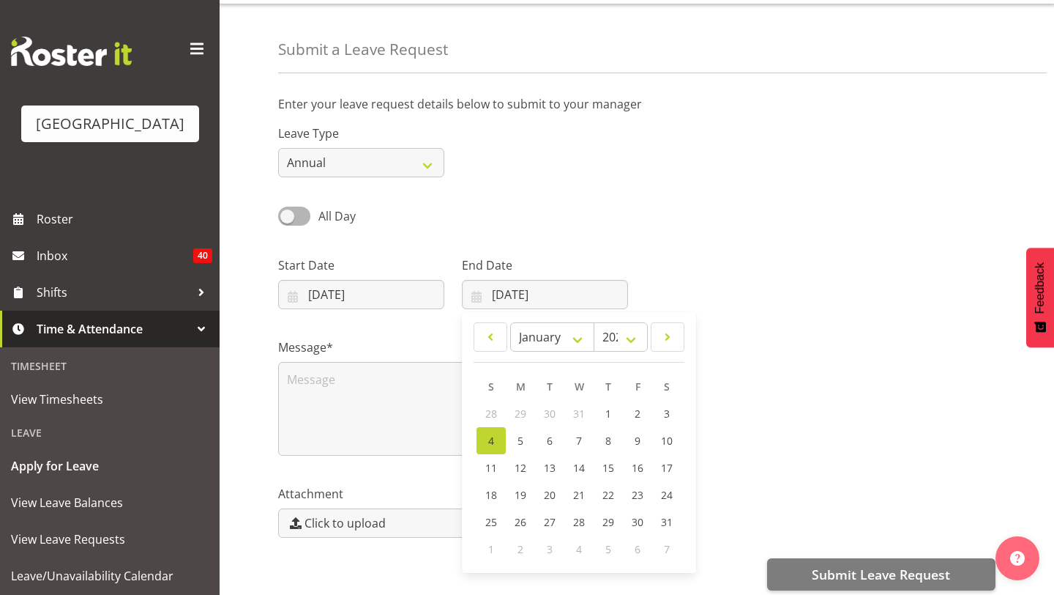
click at [474, 228] on div "All Day Single Day" at bounding box center [636, 211] width 735 height 50
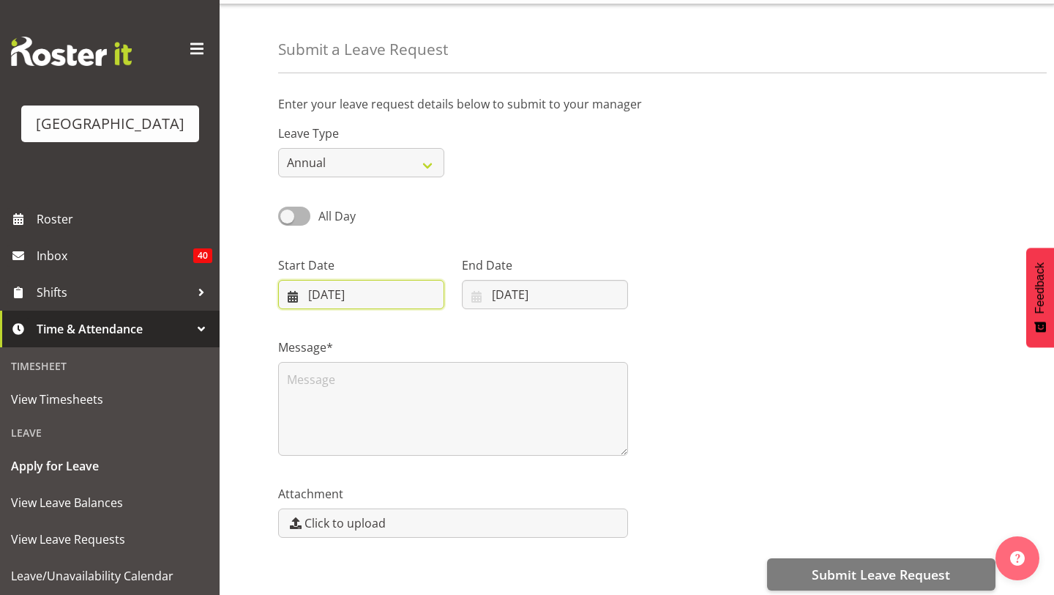
click at [406, 288] on input "29/12/2025" at bounding box center [361, 294] width 166 height 29
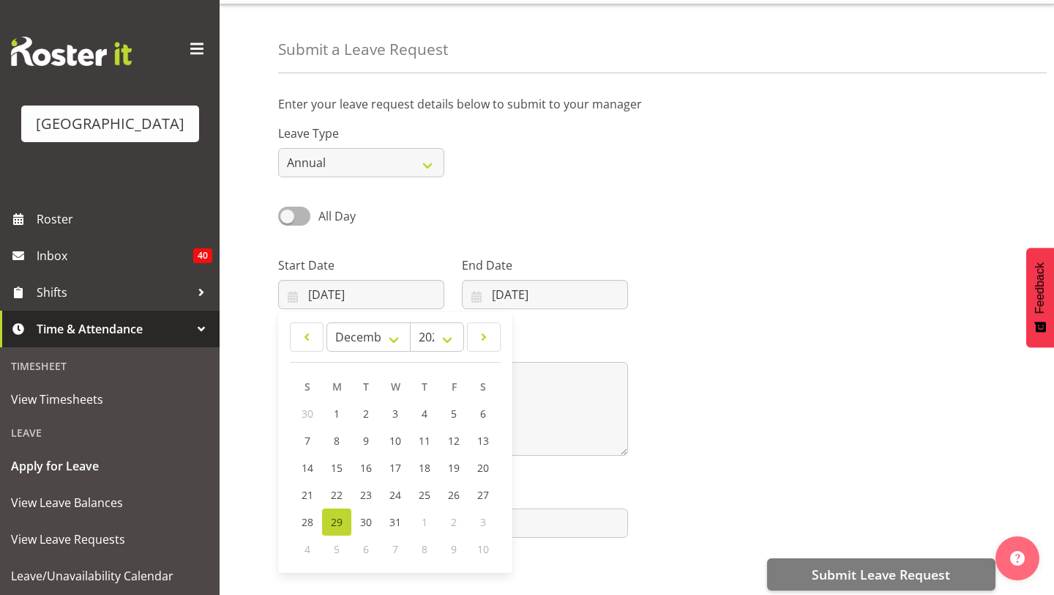
click at [609, 354] on label "Message*" at bounding box center [453, 347] width 350 height 18
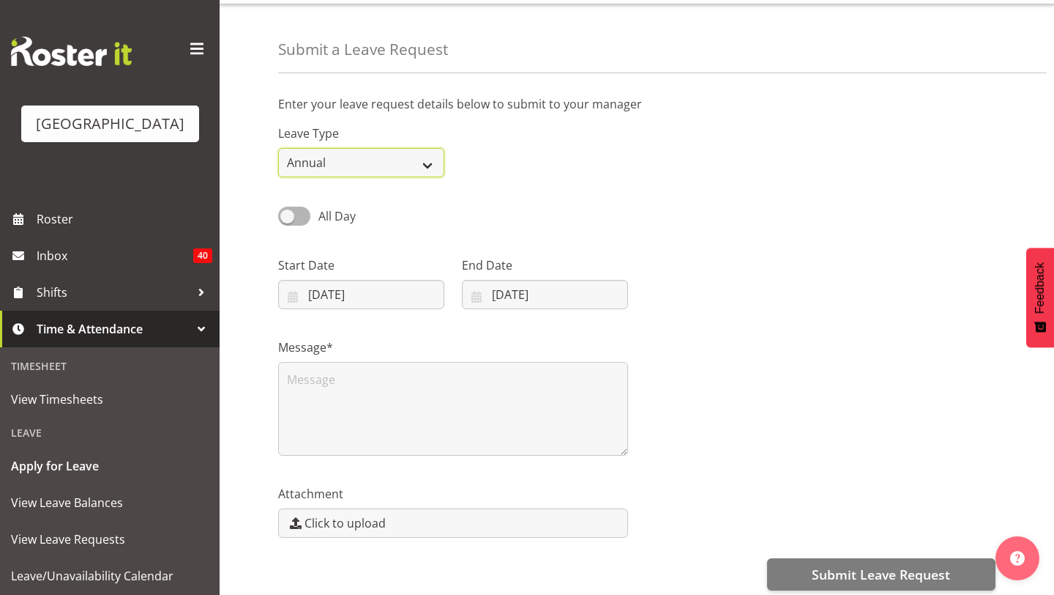
click at [396, 159] on select "Annual Sick Leave Without Pay Bereavement Domestic Violence Parental Jury Servi…" at bounding box center [361, 162] width 166 height 29
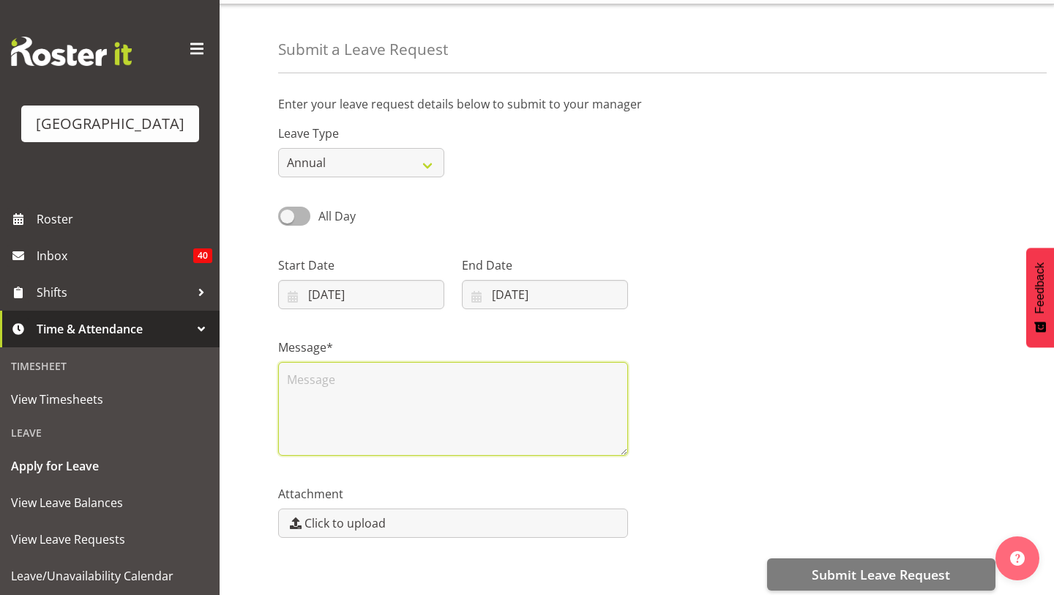
click at [404, 385] on textarea at bounding box center [453, 409] width 350 height 94
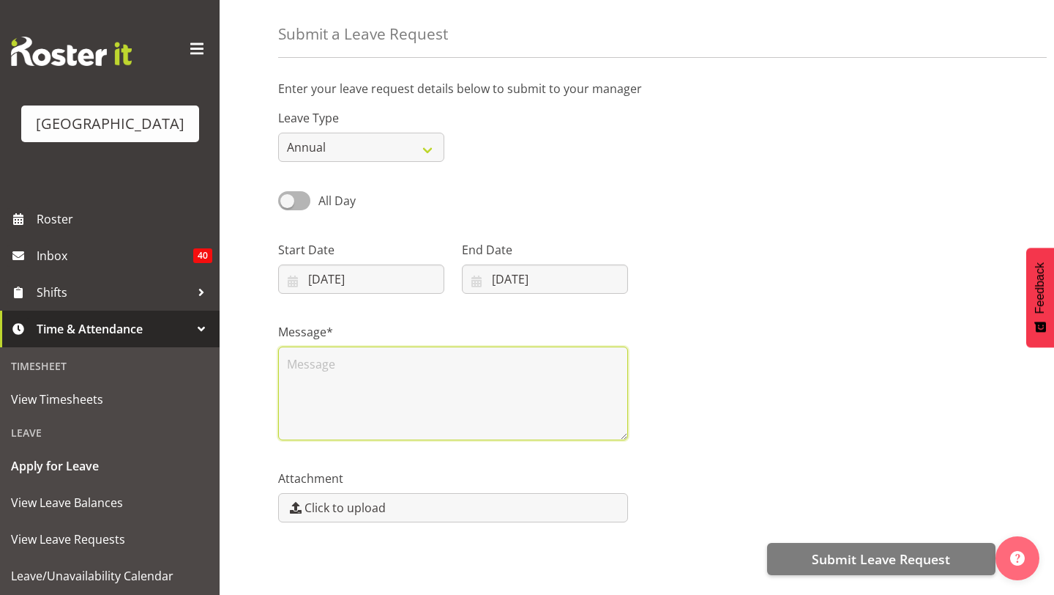
scroll to position [0, 0]
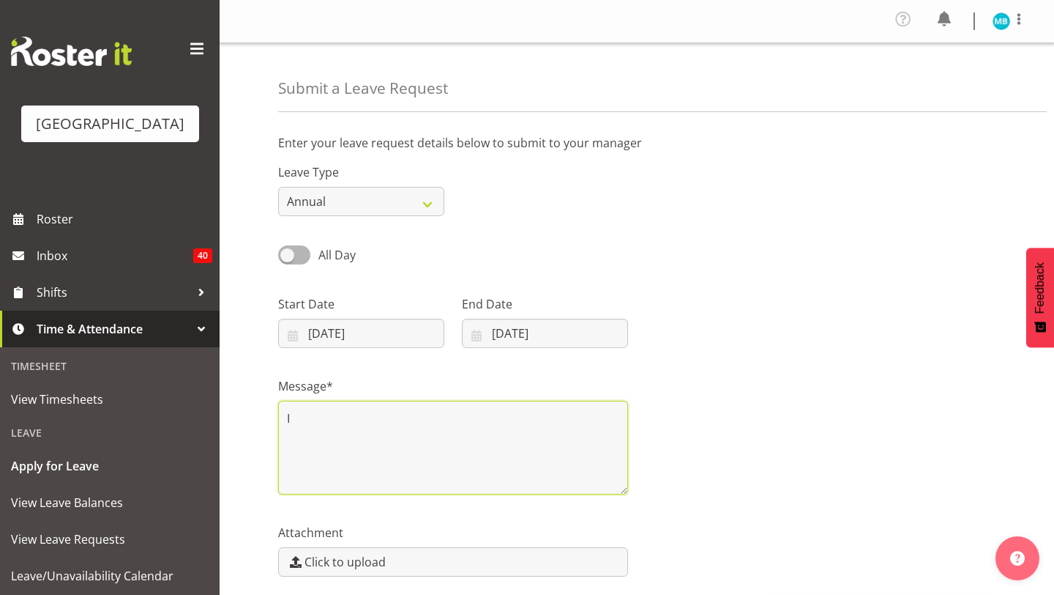
type textarea "I"
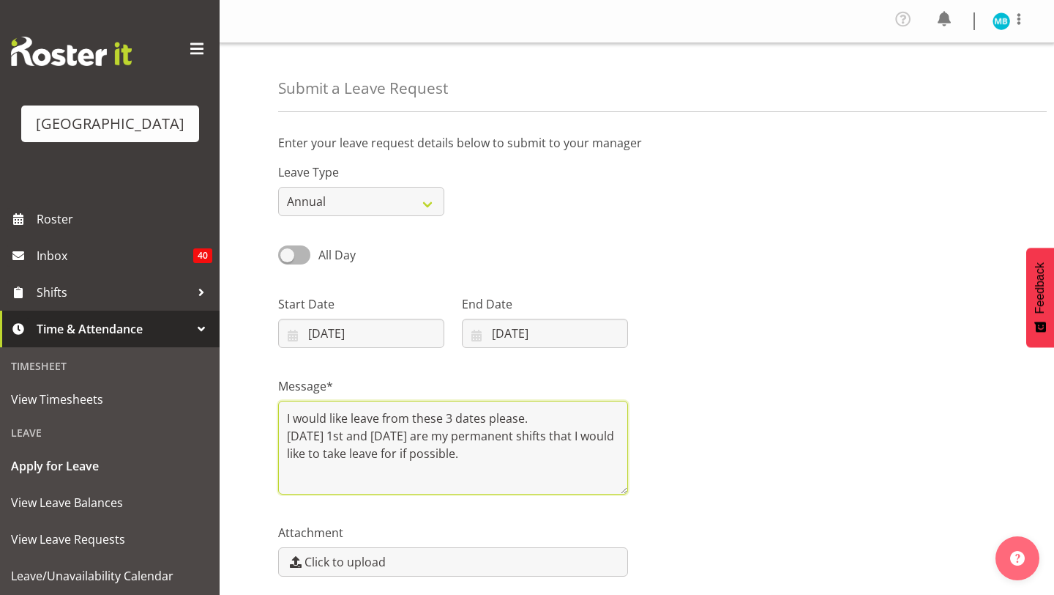
click at [453, 417] on textarea "I would like leave from these 3 dates please. Thursday 1st and Sunday the 4th a…" at bounding box center [453, 447] width 350 height 94
click at [499, 414] on textarea "I would like leave for ths dates please. Thursday 1st and Sunday the 4th are my…" at bounding box center [453, 447] width 350 height 94
click at [343, 436] on textarea "I would like leave for this period of time. Thursday 1st and Sunday the 4th are…" at bounding box center [453, 447] width 350 height 94
click at [491, 435] on textarea "I would like leave for this period of time. Thursday January 1st and Sunday the…" at bounding box center [453, 447] width 350 height 94
click at [491, 434] on textarea "I would like leave for this period of time. Thursday January 1st and Sunday the…" at bounding box center [453, 447] width 350 height 94
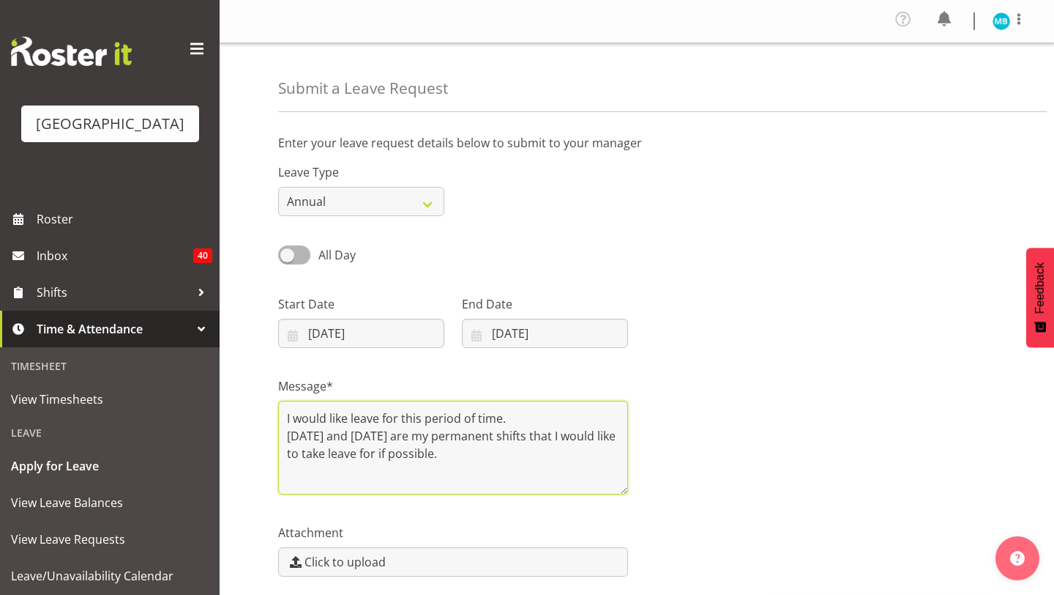
click at [351, 472] on textarea "I would like leave for this period of time. Thursday January 1st and Sunday Jan…" at bounding box center [453, 447] width 350 height 94
type textarea "I would like leave for this period of time. Thursday January 1st and Sunday Jan…"
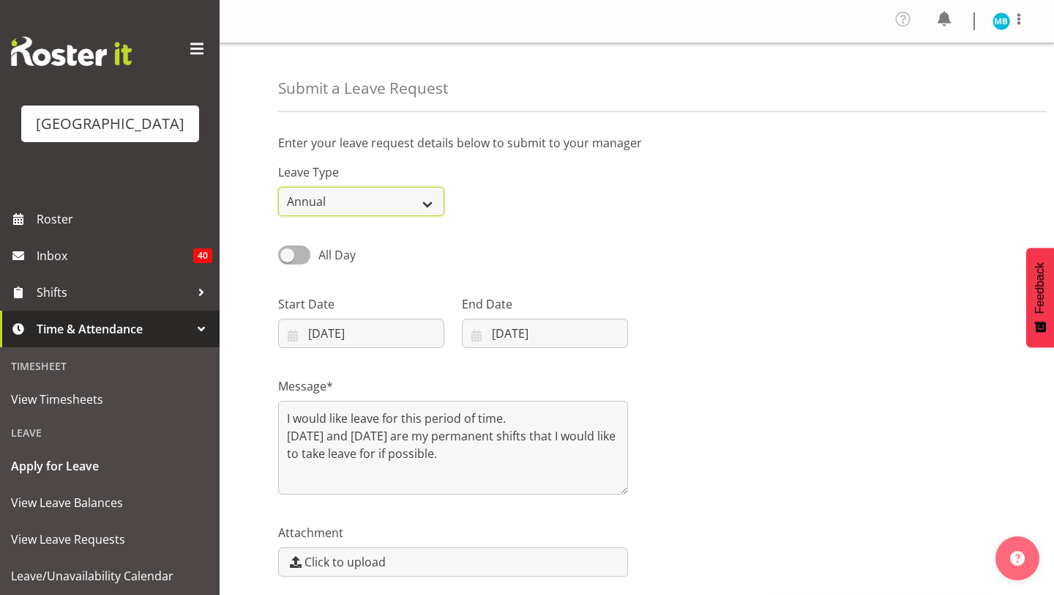
click at [425, 204] on select "Annual Sick Leave Without Pay Bereavement Domestic Violence Parental Jury Servi…" at bounding box center [361, 201] width 166 height 29
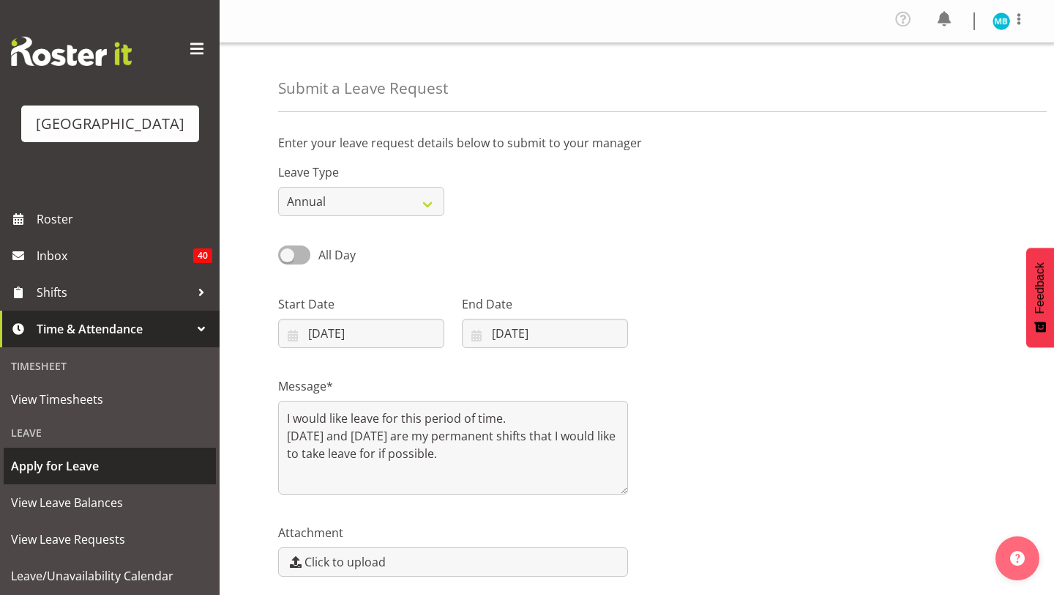
click at [100, 456] on span "Apply for Leave" at bounding box center [110, 466] width 198 height 22
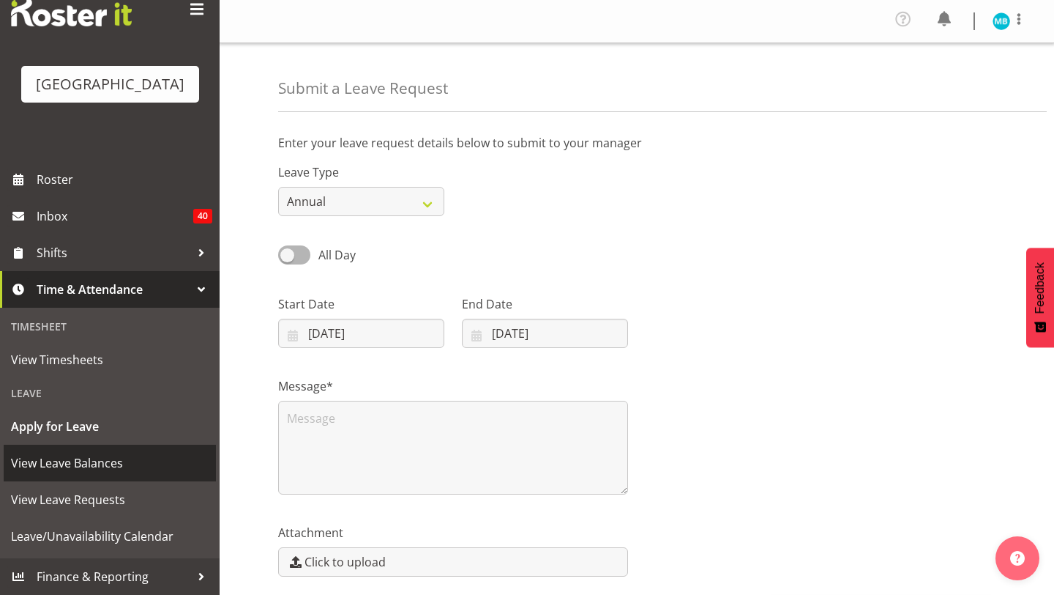
scroll to position [40, 0]
click at [176, 473] on span "View Leave Balances" at bounding box center [110, 463] width 198 height 22
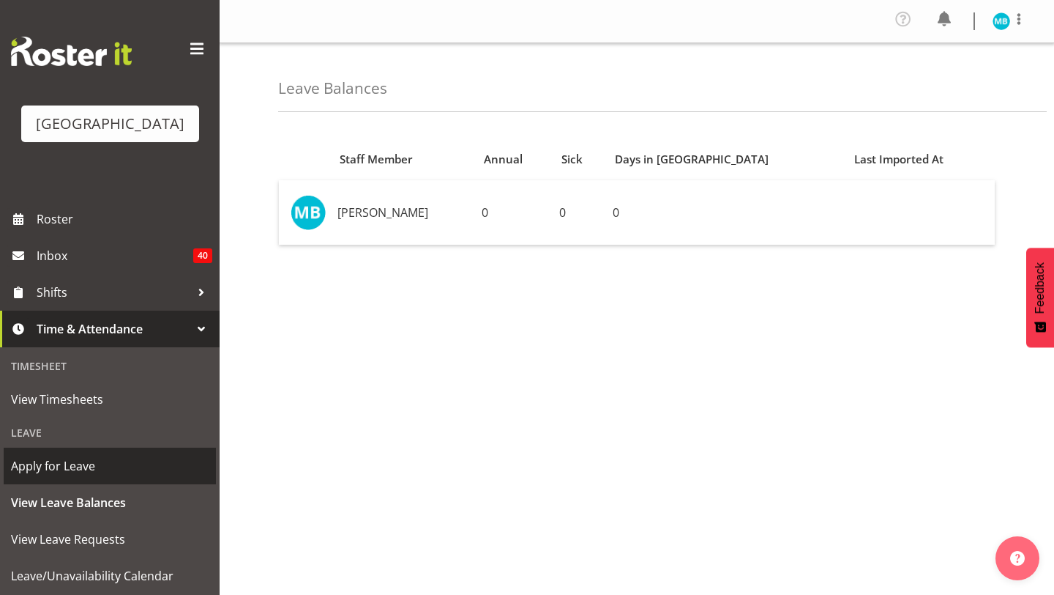
click at [59, 472] on span "Apply for Leave" at bounding box center [110, 466] width 198 height 22
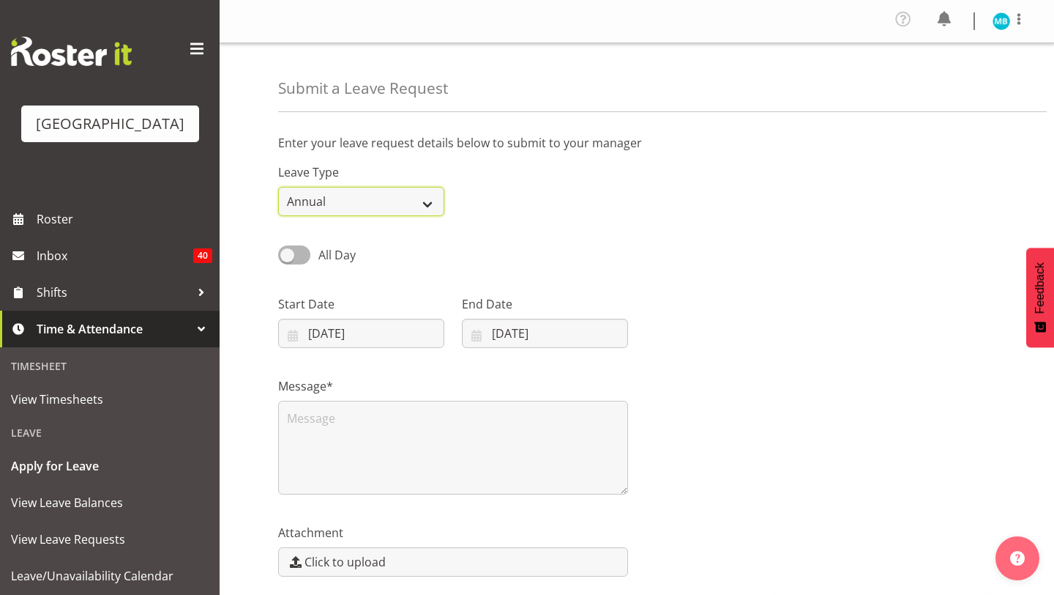
click at [427, 203] on select "Annual Sick Leave Without Pay Bereavement Domestic Violence Parental Jury Servi…" at bounding box center [361, 201] width 166 height 29
click at [439, 216] on select "Annual Sick Leave Without Pay Bereavement Domestic Violence Parental Jury Servi…" at bounding box center [361, 201] width 166 height 29
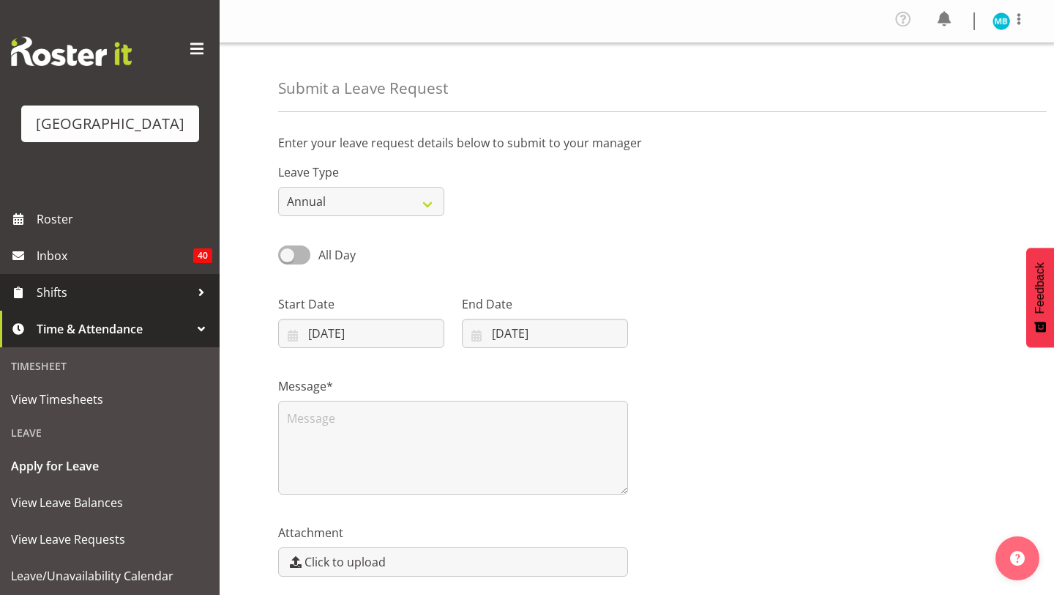
click at [103, 280] on link "Shifts" at bounding box center [110, 292] width 220 height 37
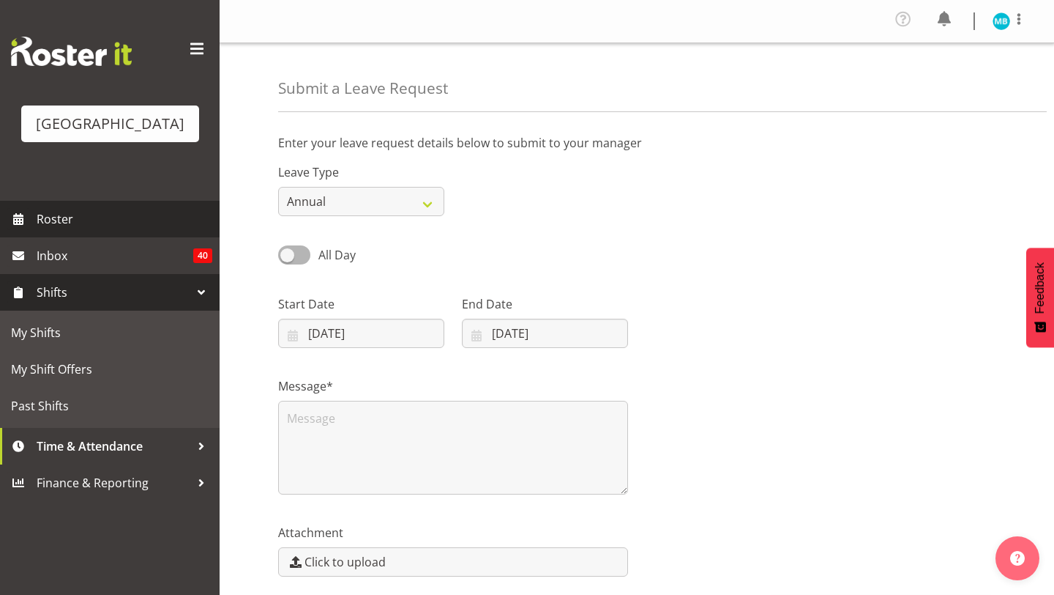
click at [103, 234] on link "Roster" at bounding box center [110, 219] width 220 height 37
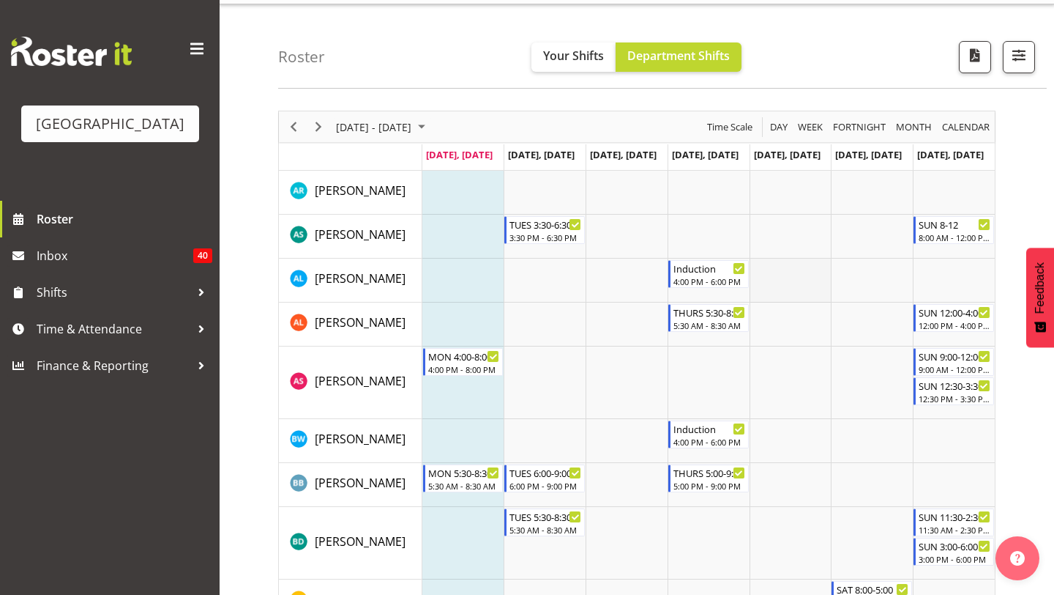
scroll to position [42, 0]
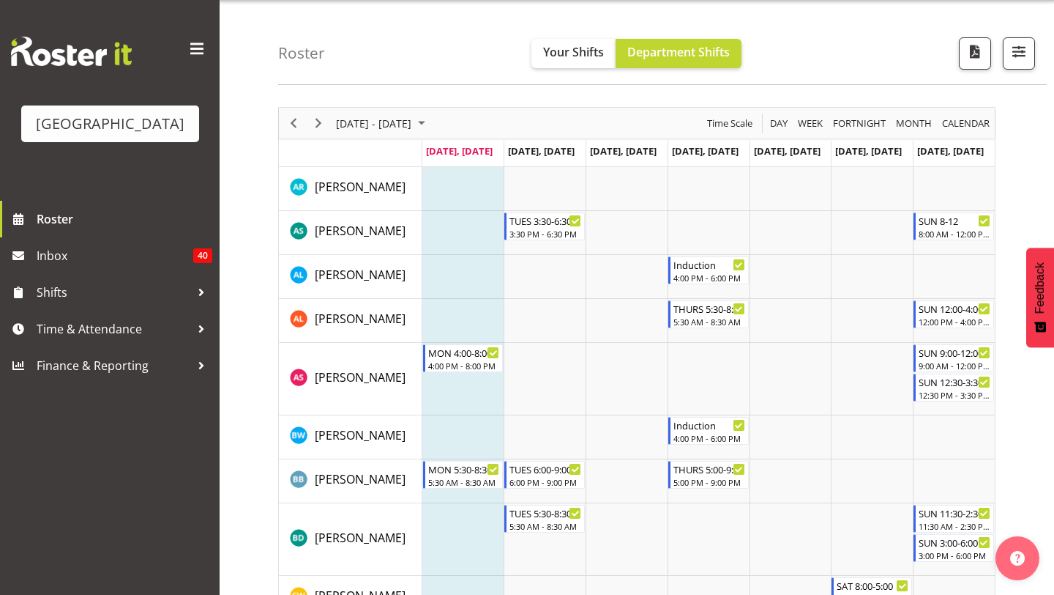
click at [828, 122] on div "Fortnight" at bounding box center [859, 123] width 63 height 31
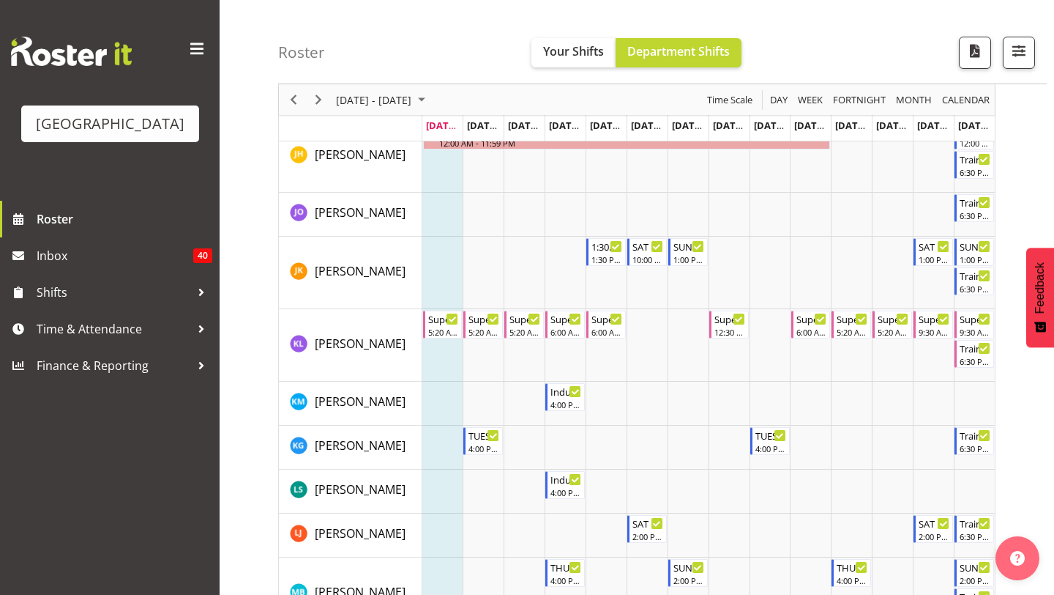
scroll to position [1114, 0]
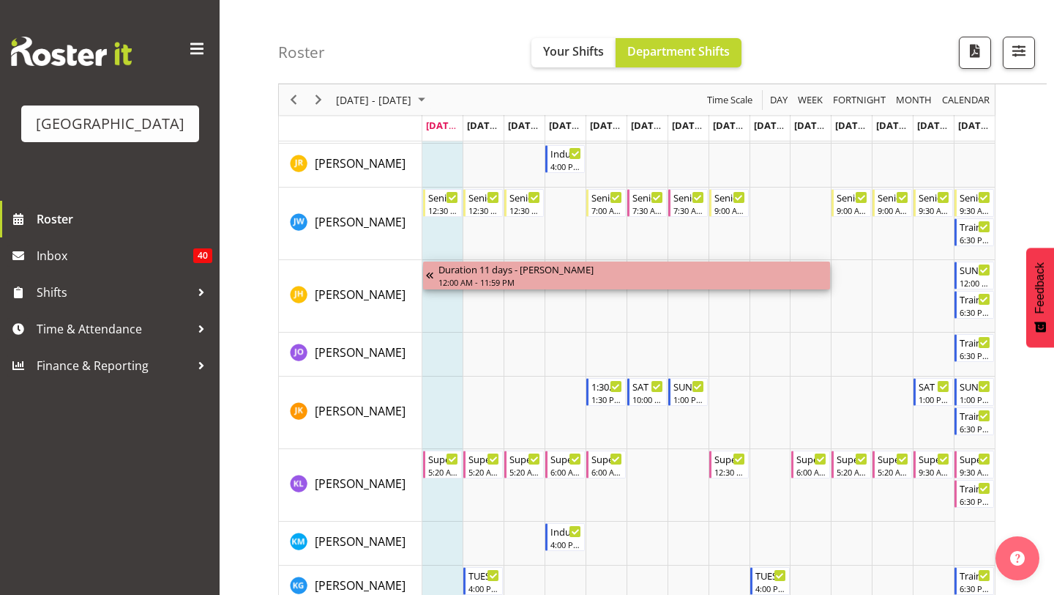
click at [545, 275] on div "Duration 11 days - [PERSON_NAME]" at bounding box center [634, 268] width 390 height 15
drag, startPoint x: 545, startPoint y: 275, endPoint x: 539, endPoint y: 305, distance: 30.7
click at [539, 305] on div "Training night 6:30 PM - 8:30 PM TUES 3:30-6:30 3:30 PM - 6:30 PM [DATE] 8:00 A…" at bounding box center [708, 442] width 573 height 2695
click at [420, 280] on td "[PERSON_NAME]" at bounding box center [351, 296] width 144 height 72
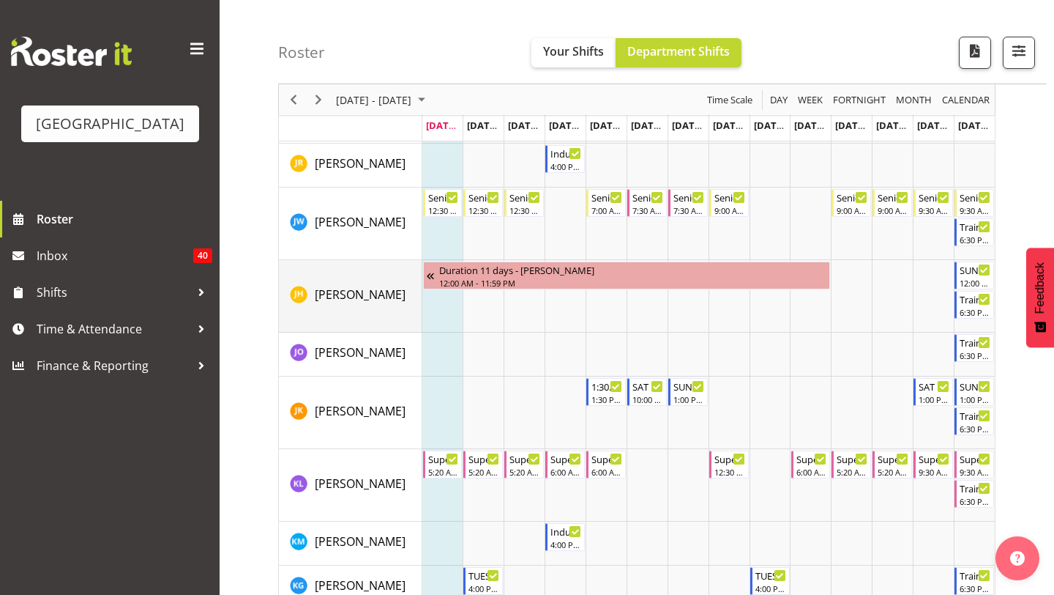
click at [394, 305] on div "[PERSON_NAME]" at bounding box center [356, 296] width 132 height 21
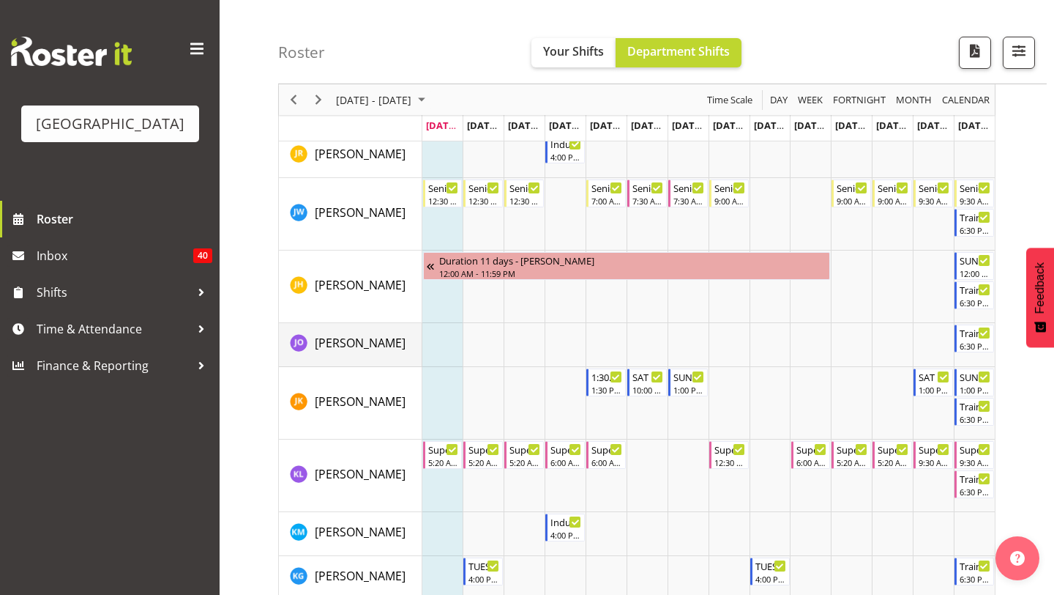
click at [396, 356] on td "[PERSON_NAME]" at bounding box center [351, 345] width 144 height 44
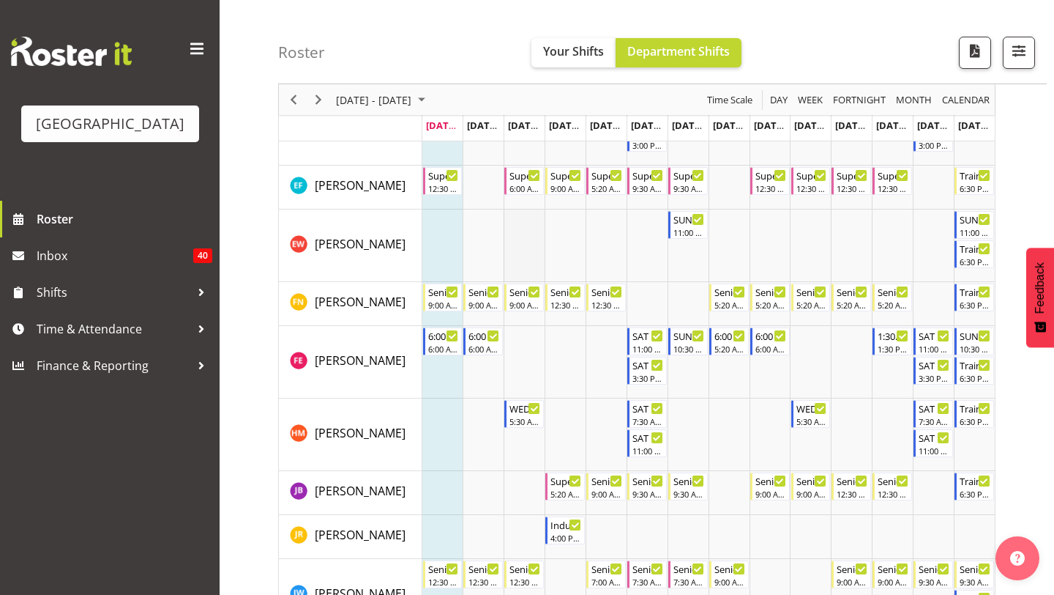
scroll to position [750, 0]
